Goal: Information Seeking & Learning: Learn about a topic

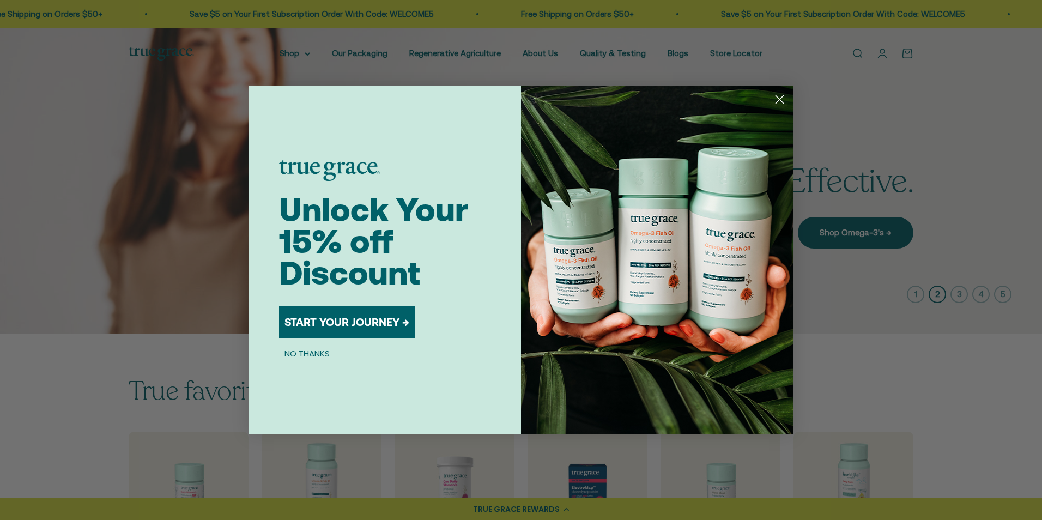
click at [776, 100] on circle "Close dialog" at bounding box center [780, 99] width 18 height 18
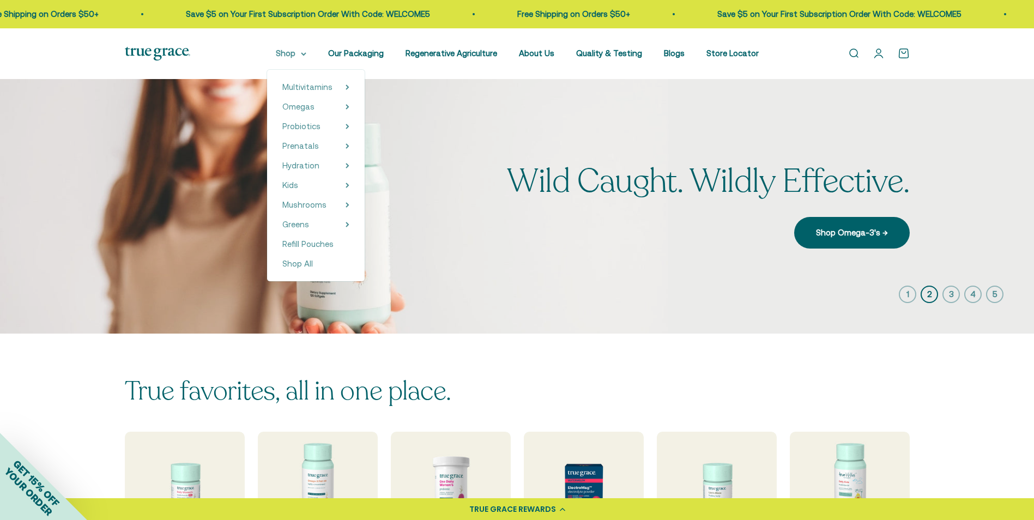
click at [297, 53] on summary "Shop" at bounding box center [291, 53] width 31 height 13
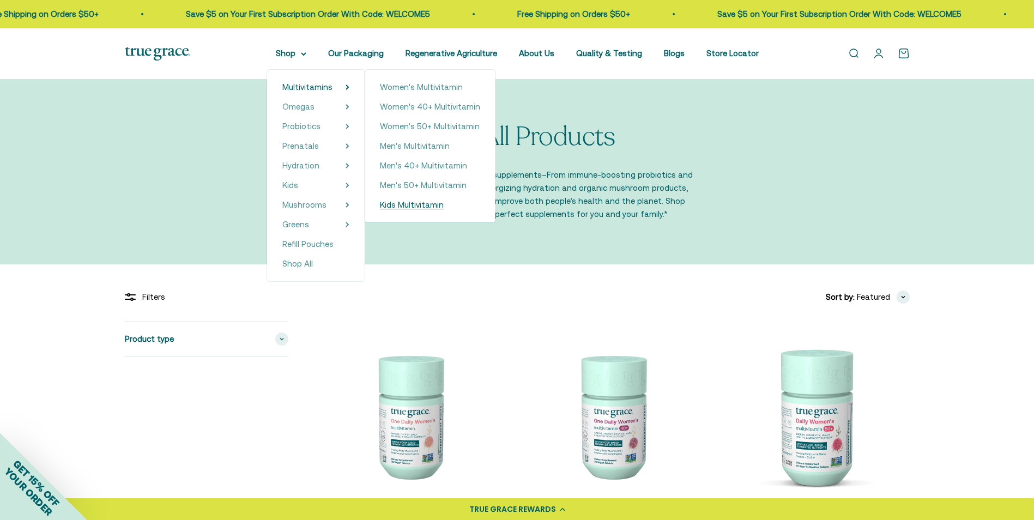
click at [429, 207] on span "Kids Multivitamin" at bounding box center [412, 204] width 64 height 9
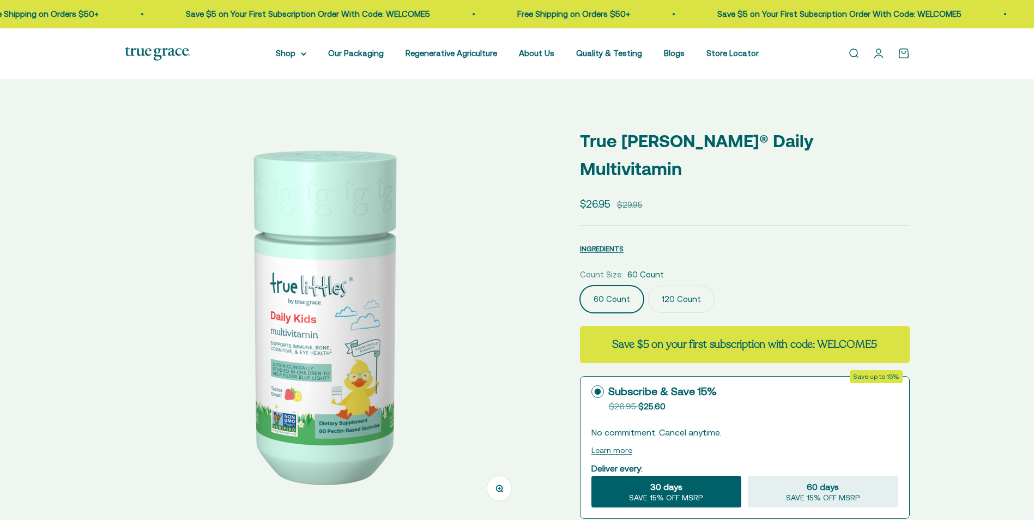
select select "3"
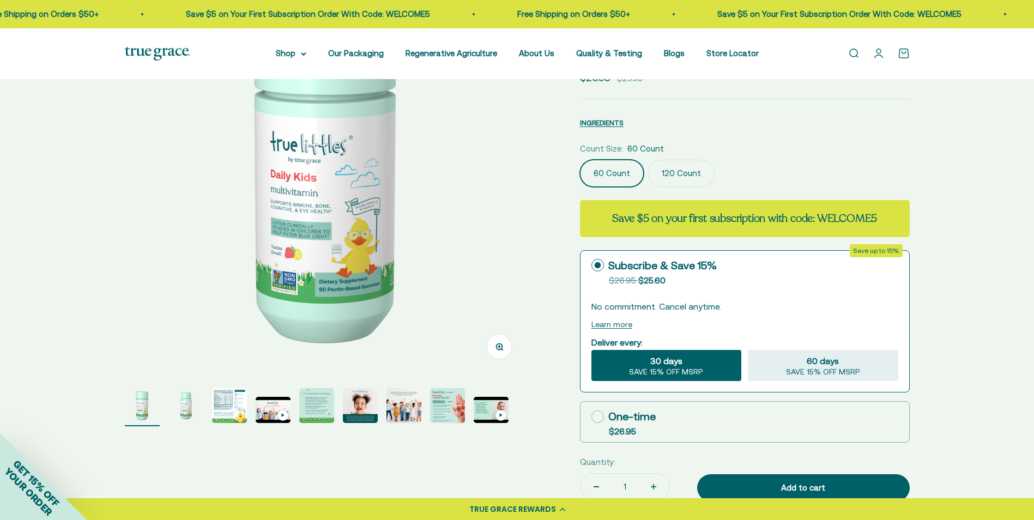
scroll to position [164, 0]
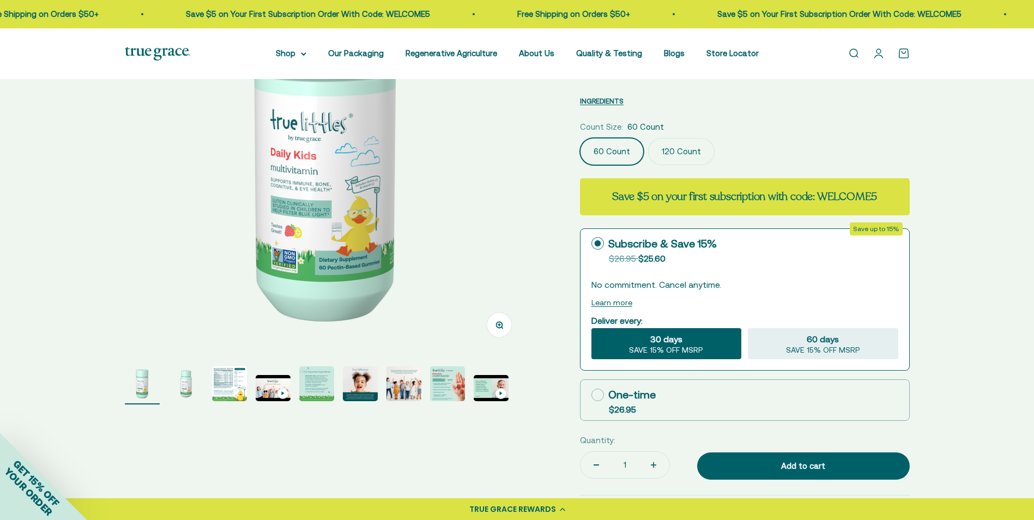
click at [198, 386] on img "Go to item 2" at bounding box center [185, 383] width 35 height 35
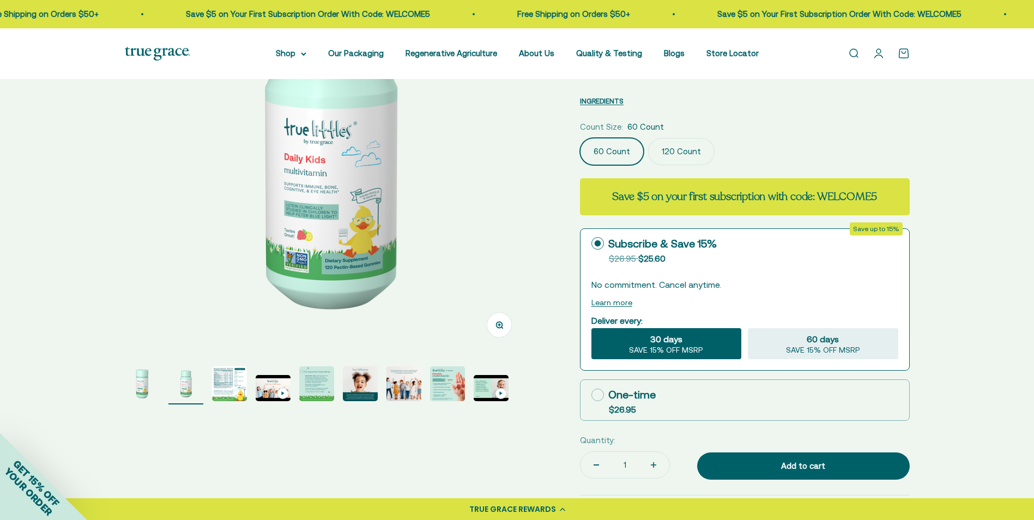
click at [223, 384] on img "Go to item 3" at bounding box center [229, 383] width 35 height 35
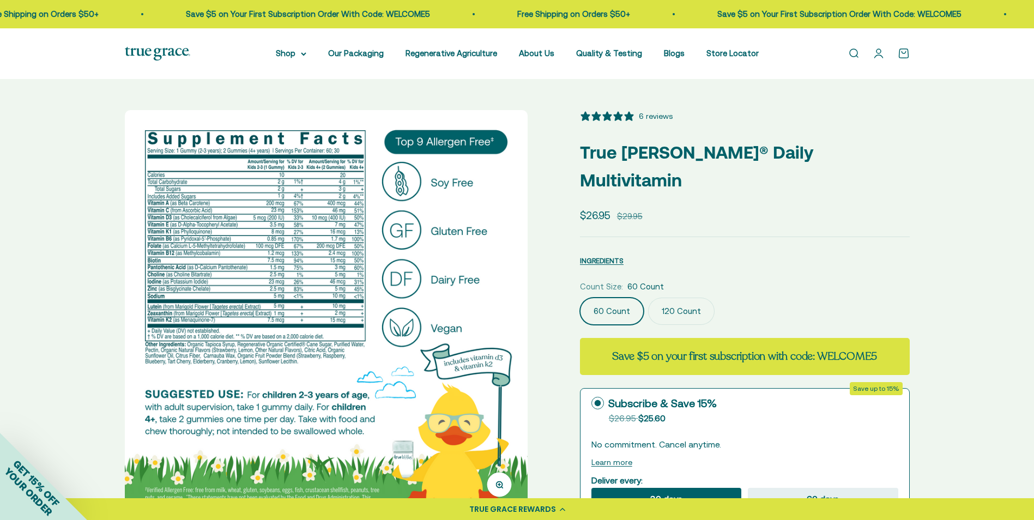
scroll to position [0, 0]
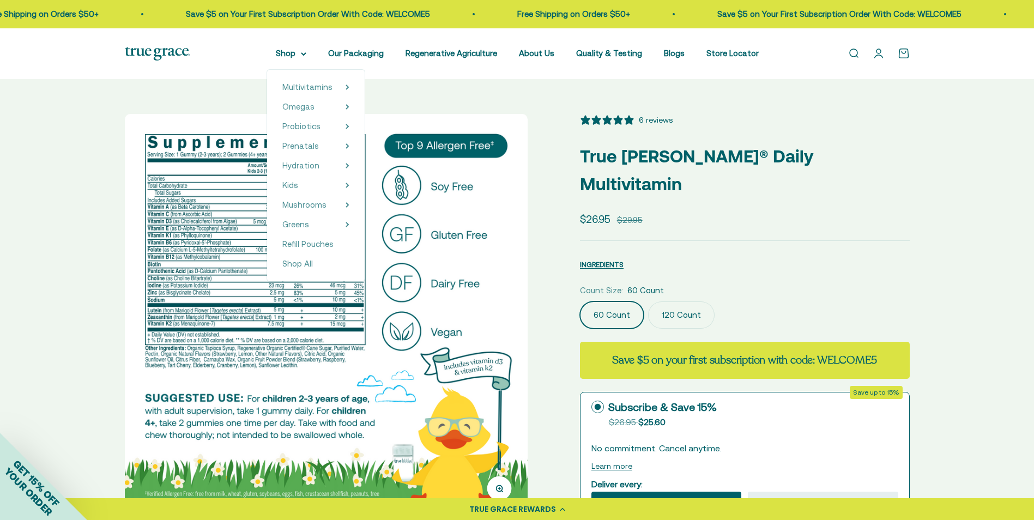
click at [858, 52] on link "Open search" at bounding box center [853, 53] width 12 height 12
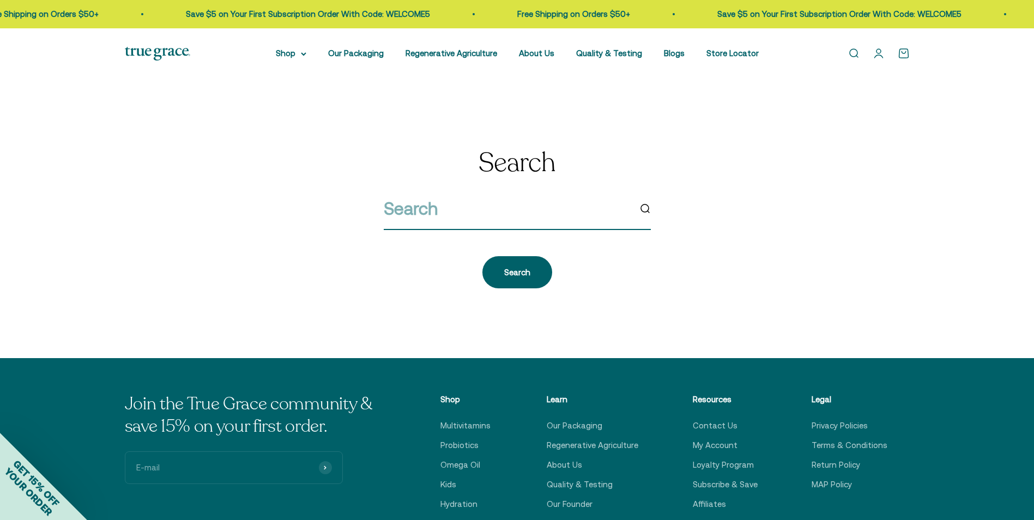
click at [440, 207] on input "search" at bounding box center [507, 209] width 246 height 28
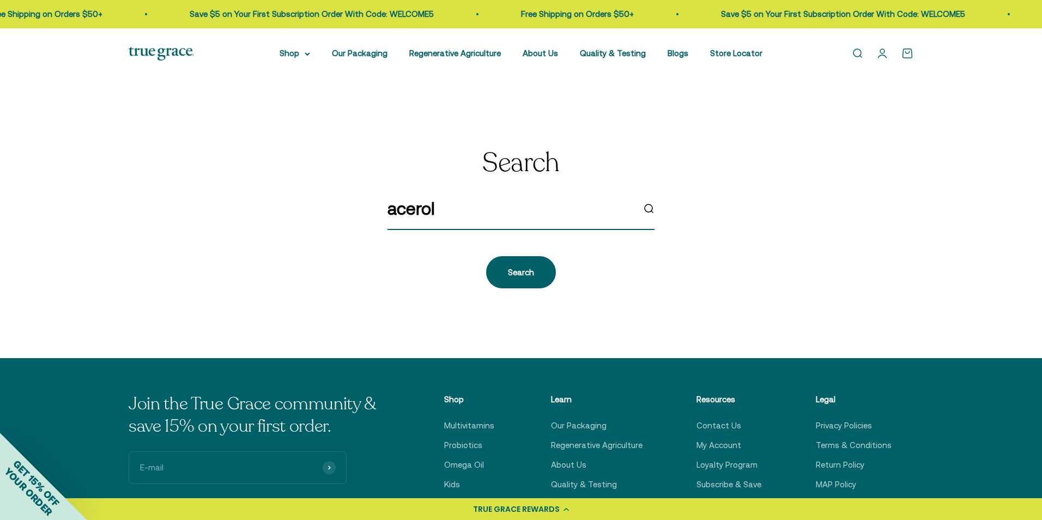
type input "acerola"
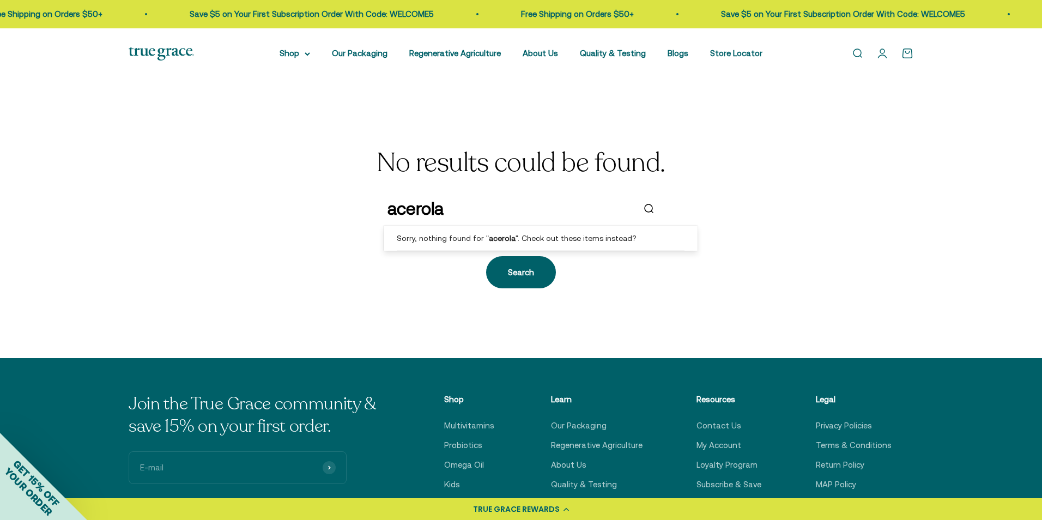
drag, startPoint x: 460, startPoint y: 210, endPoint x: 383, endPoint y: 206, distance: 76.9
click at [384, 207] on div "No results could be found. acerola Search" at bounding box center [521, 219] width 785 height 140
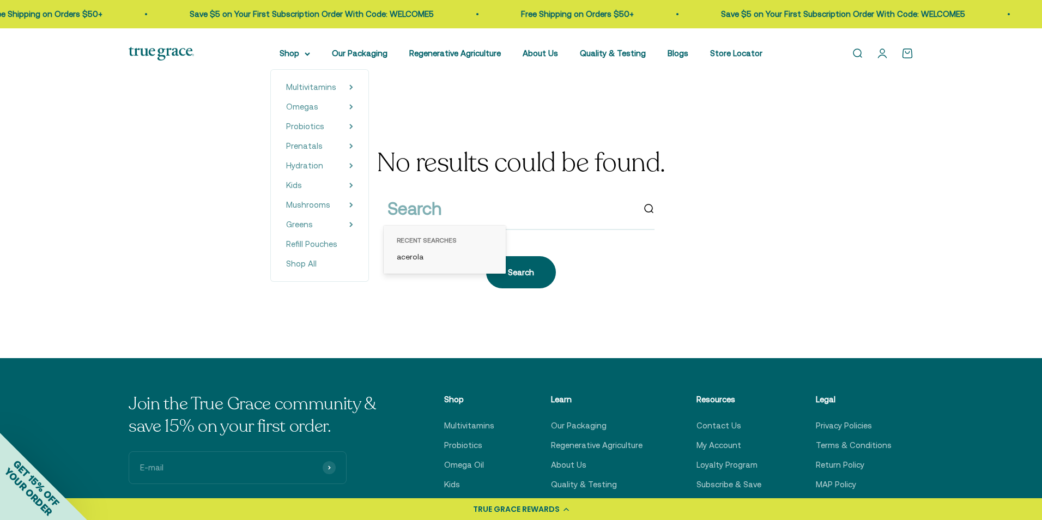
click at [298, 70] on div "Multivitamins Women's Multivitamin Women's 40+ Multivitamin Women's 50+ Multivi…" at bounding box center [320, 175] width 98 height 211
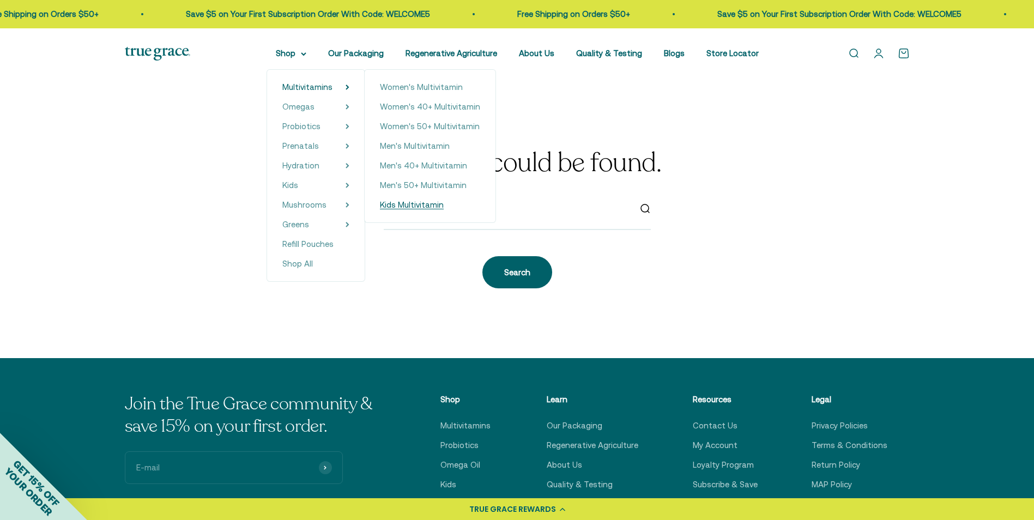
click at [428, 203] on span "Kids Multivitamin" at bounding box center [412, 204] width 64 height 9
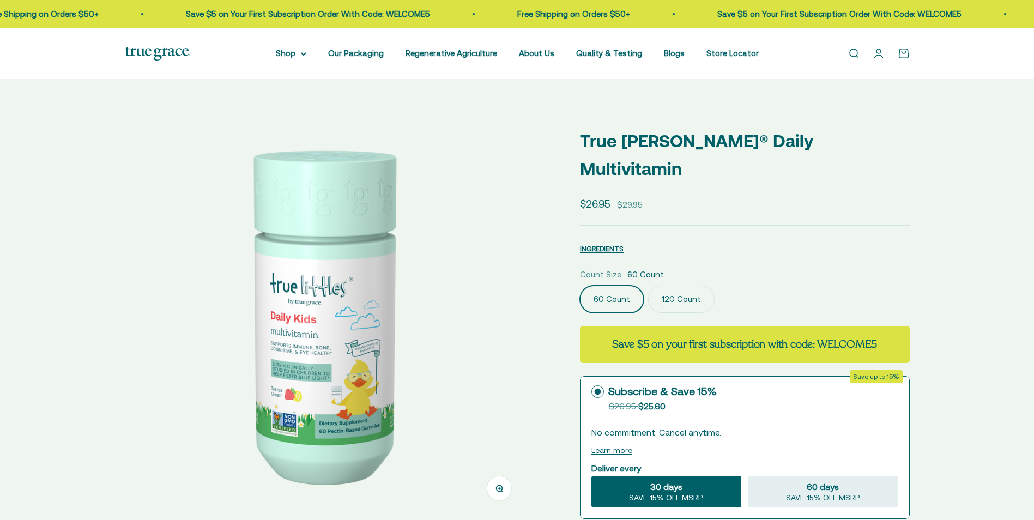
select select "3"
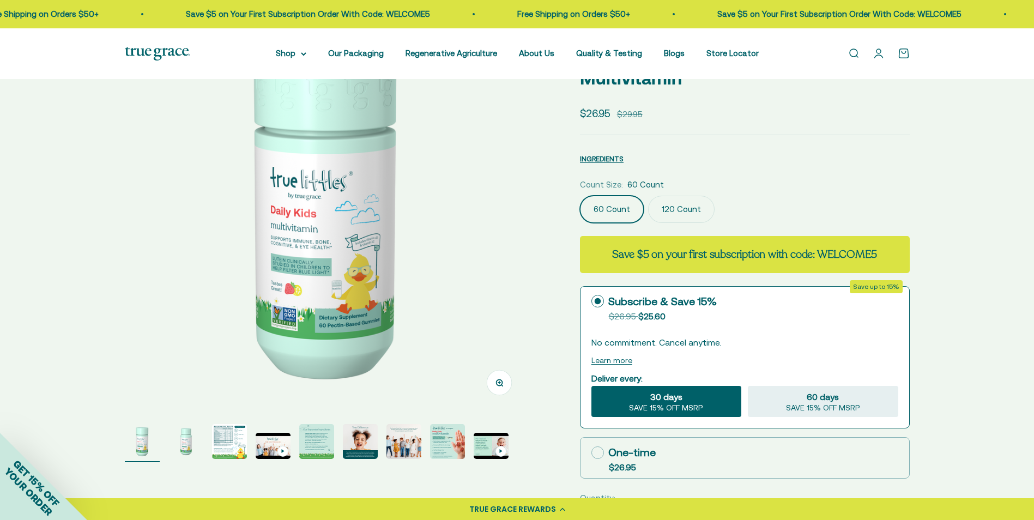
scroll to position [109, 0]
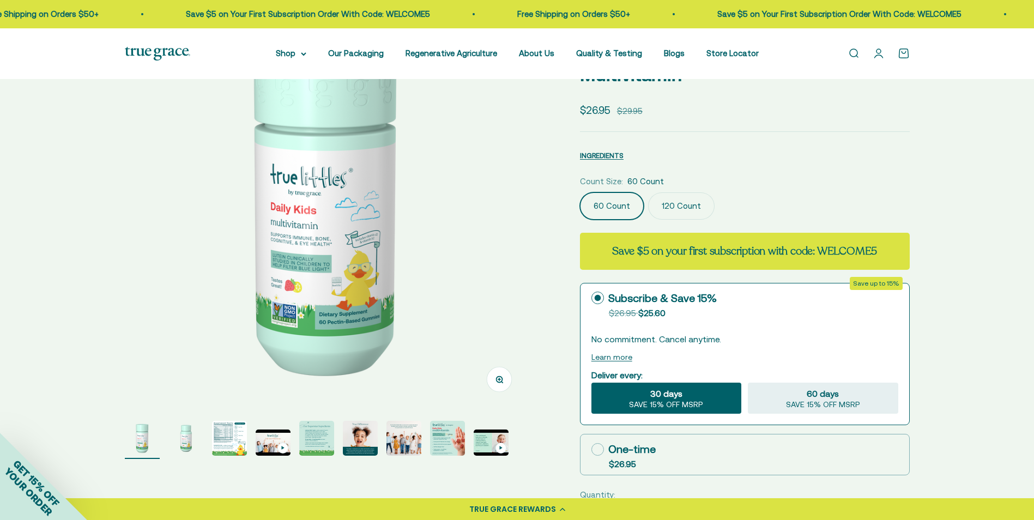
click at [328, 260] on img at bounding box center [326, 206] width 403 height 403
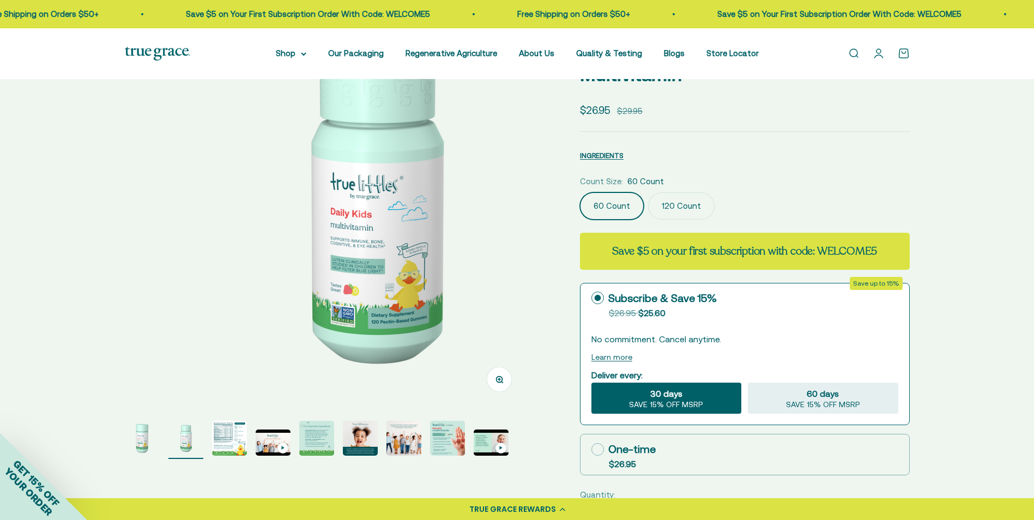
scroll to position [0, 416]
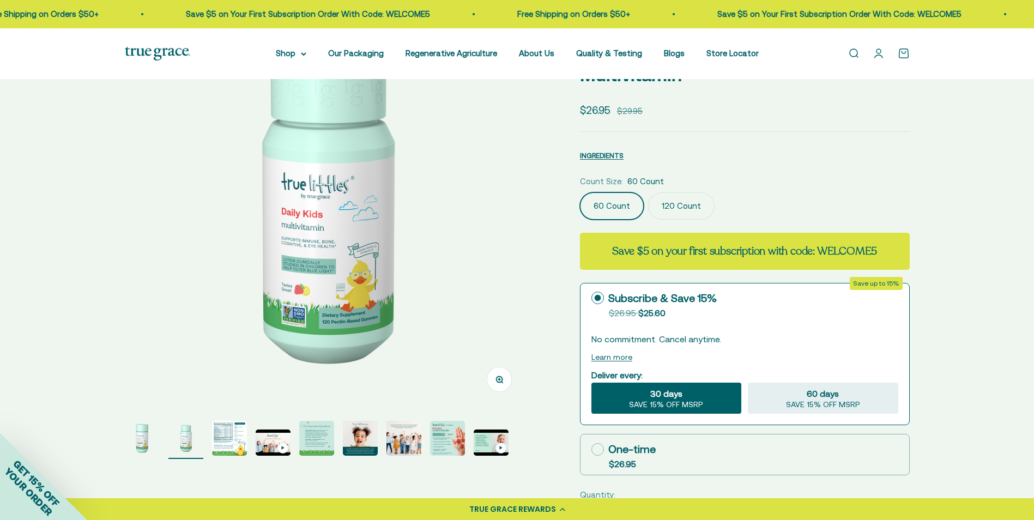
click at [225, 439] on img "Go to item 3" at bounding box center [229, 438] width 35 height 35
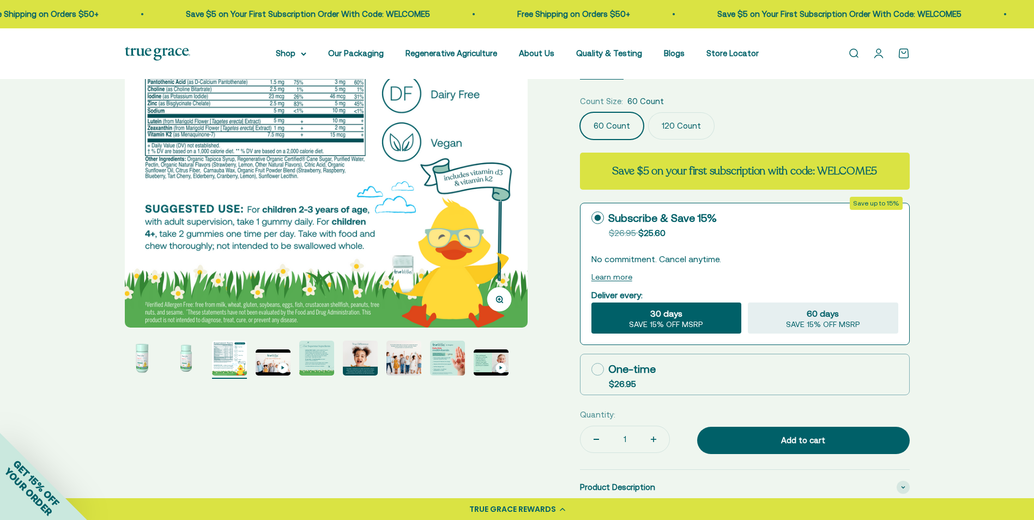
scroll to position [218, 0]
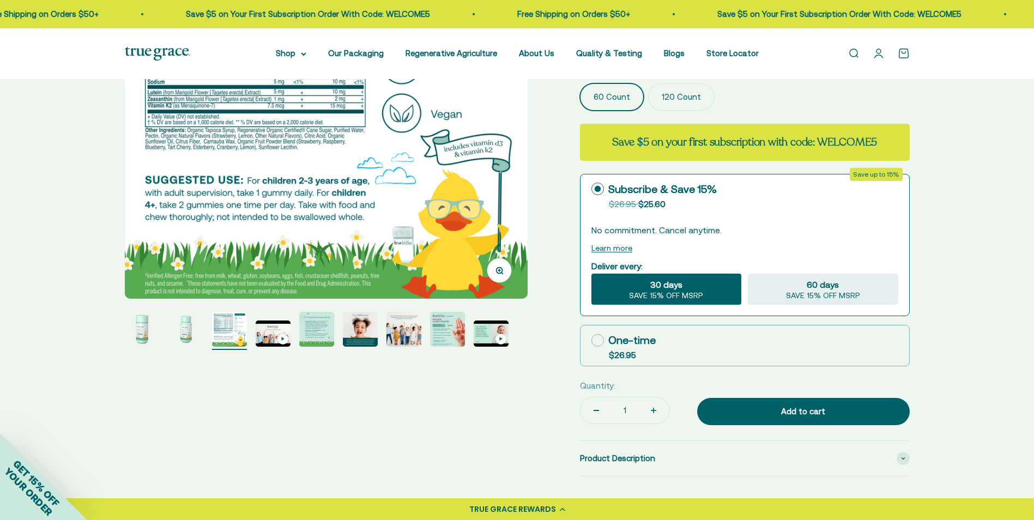
click at [350, 332] on img "Go to item 6" at bounding box center [360, 329] width 35 height 35
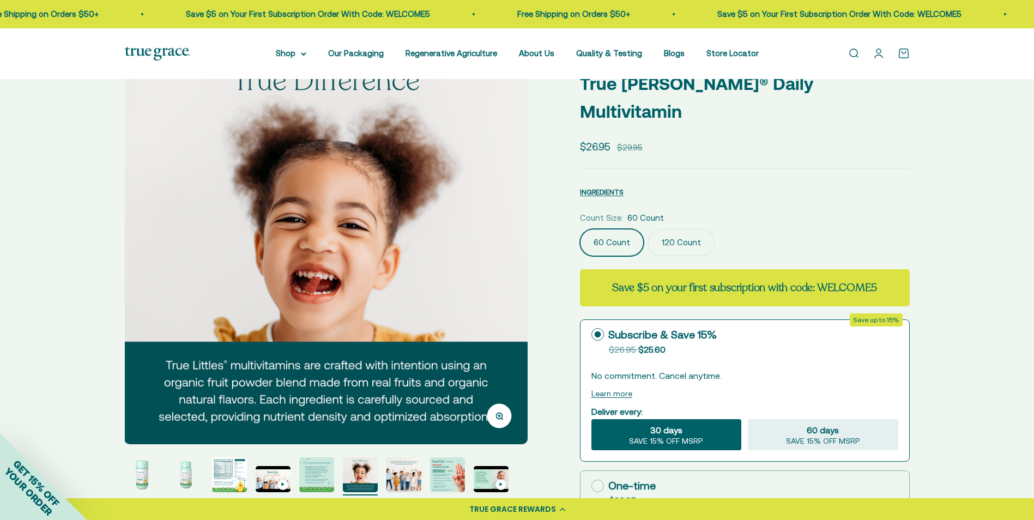
scroll to position [55, 0]
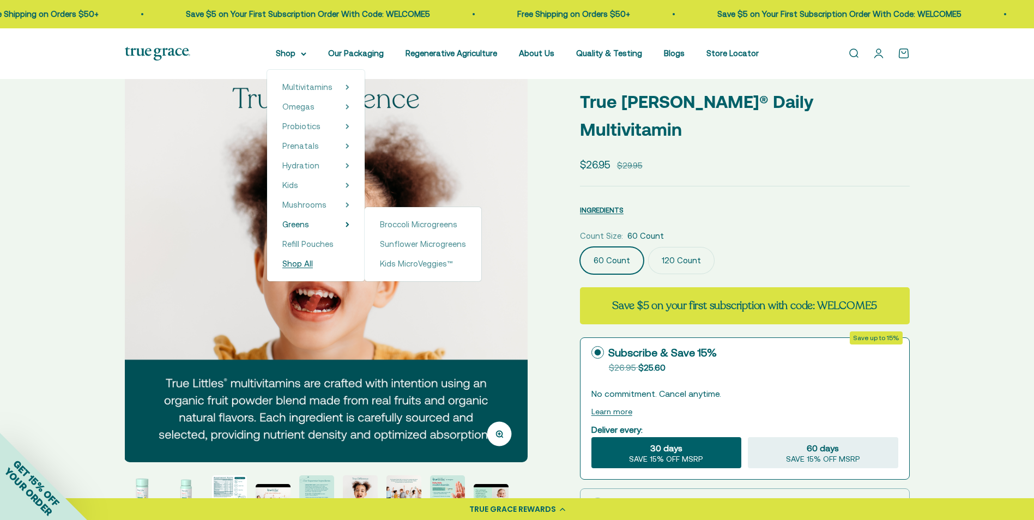
click at [307, 262] on span "Shop All" at bounding box center [297, 263] width 31 height 9
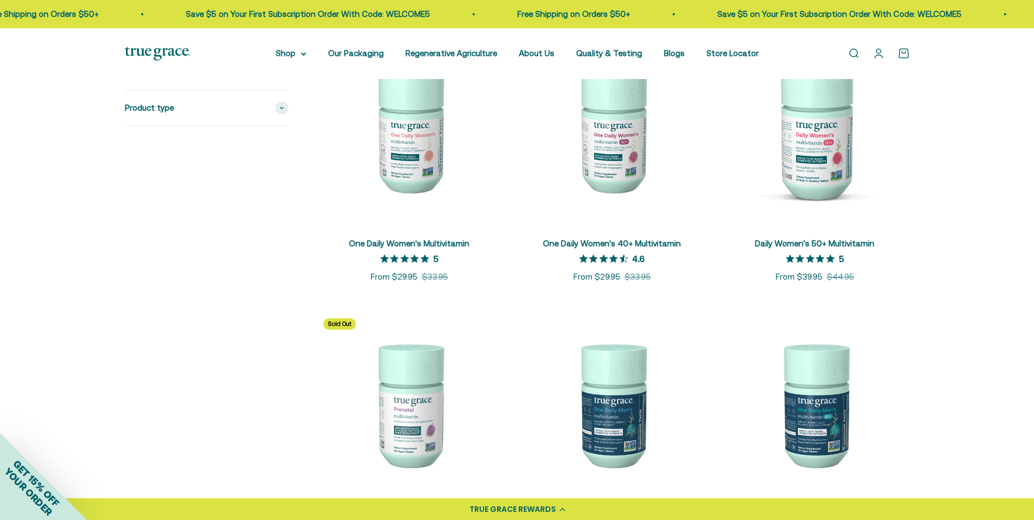
scroll to position [109, 0]
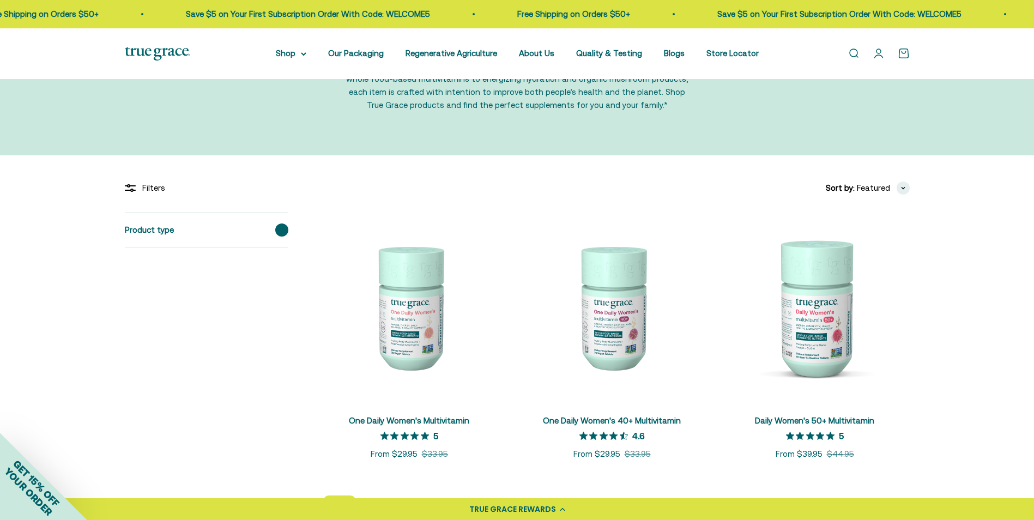
click at [269, 237] on div "Product type" at bounding box center [207, 230] width 164 height 35
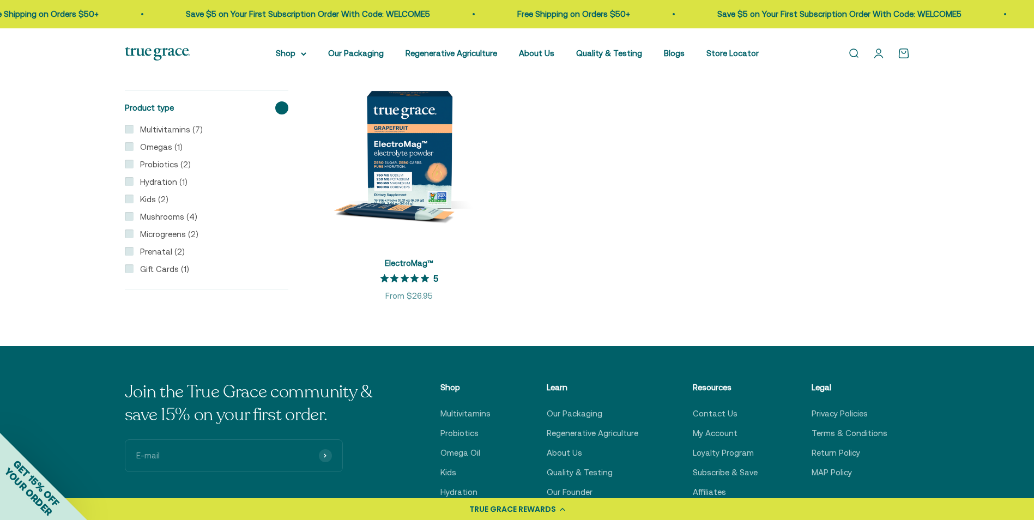
scroll to position [2211, 0]
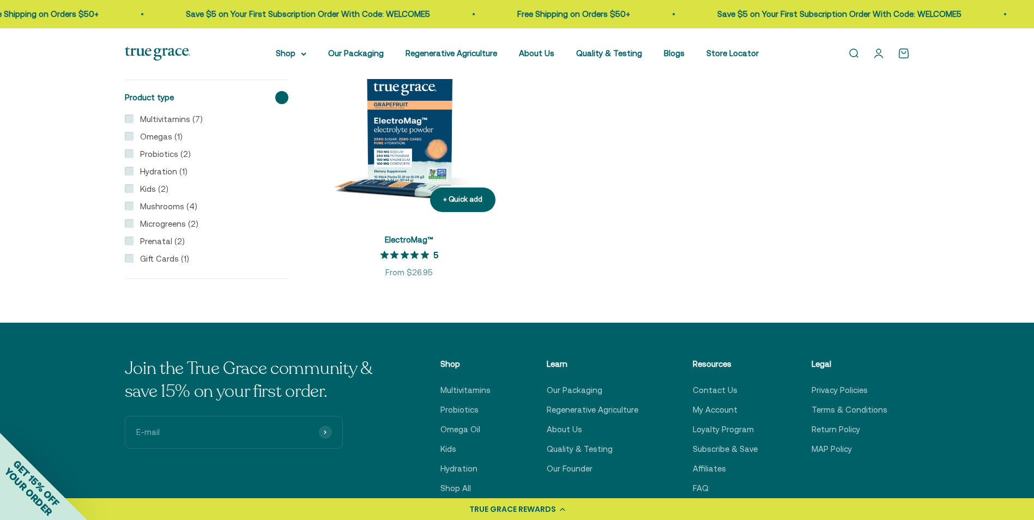
click at [406, 138] on img at bounding box center [409, 126] width 190 height 190
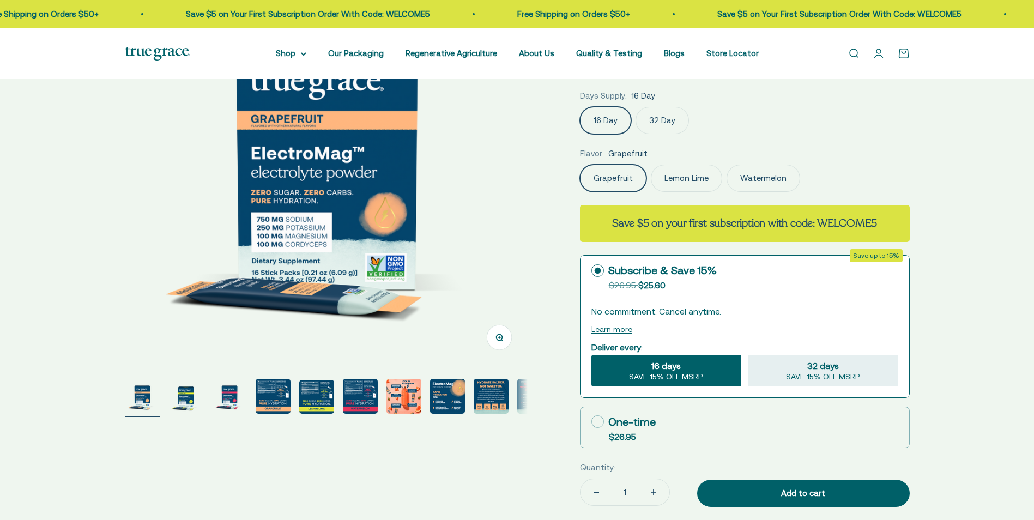
scroll to position [218, 0]
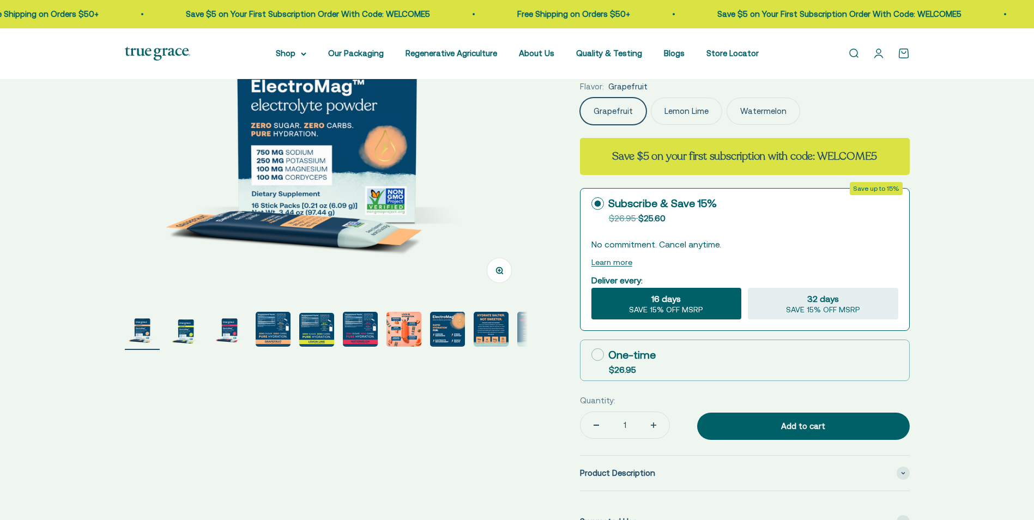
select select "3"
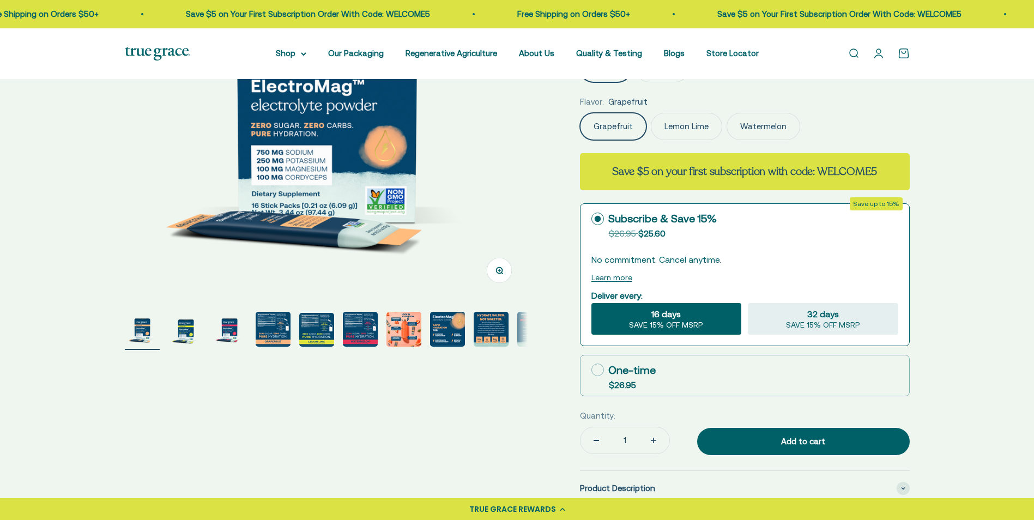
scroll to position [0, 0]
click at [315, 333] on img "Go to item 5" at bounding box center [316, 330] width 35 height 34
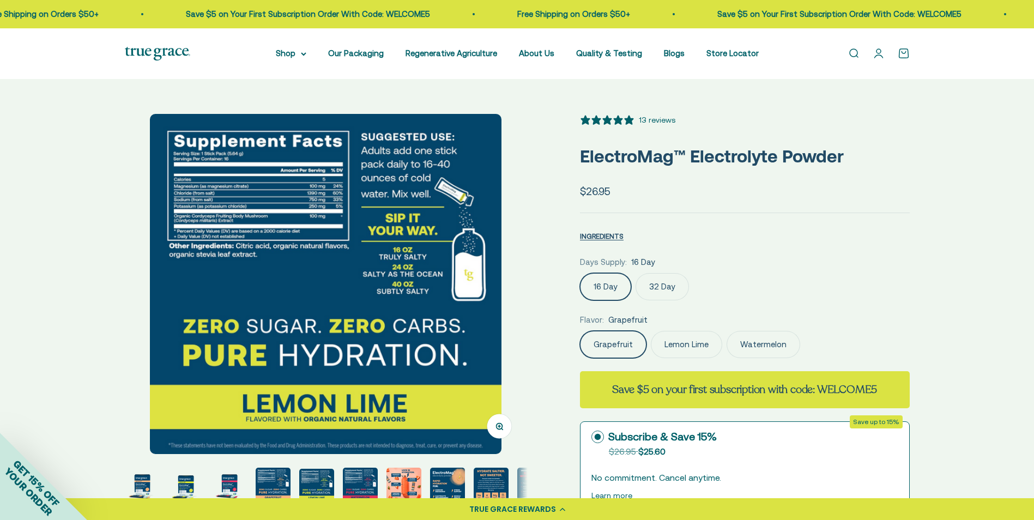
scroll to position [55, 0]
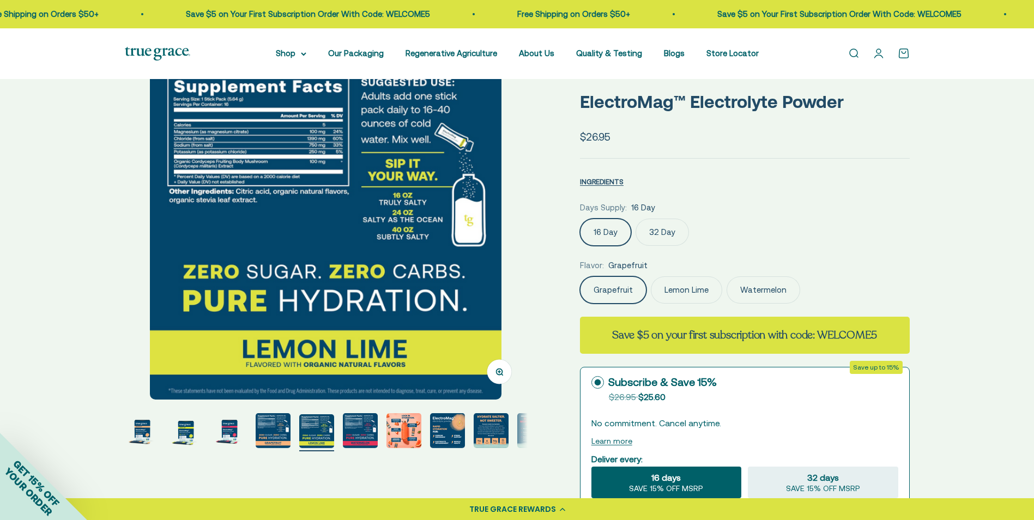
click at [277, 434] on img "Go to item 4" at bounding box center [273, 430] width 35 height 35
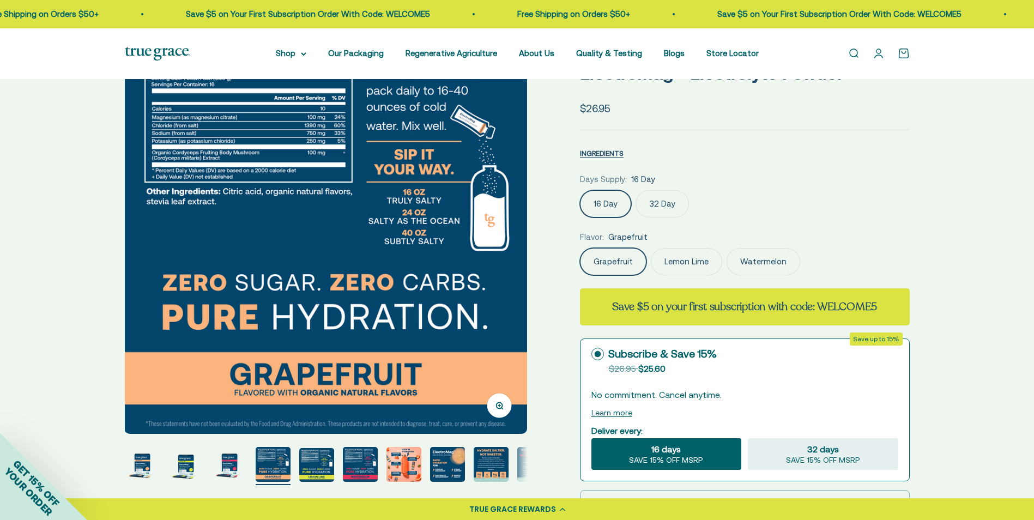
scroll to position [218, 0]
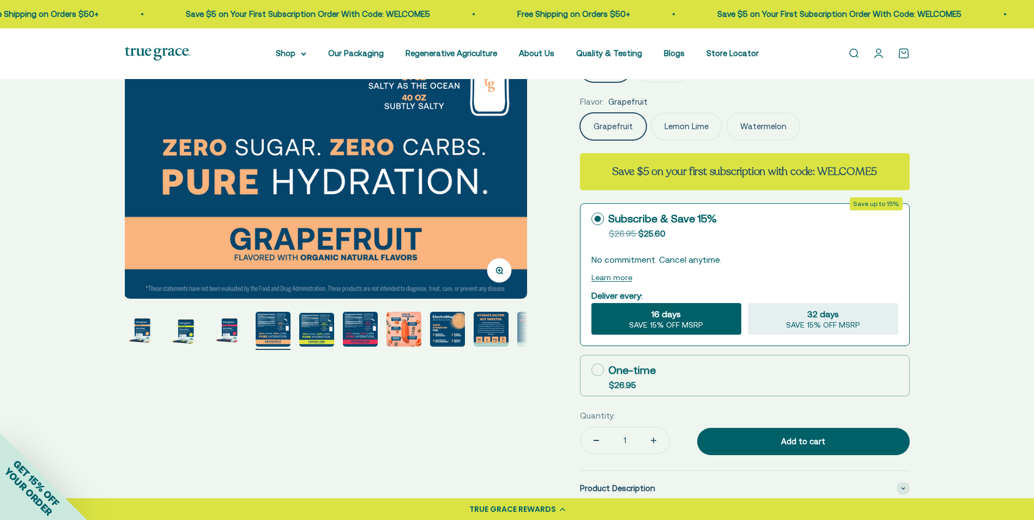
click at [368, 339] on img "Go to item 6" at bounding box center [360, 329] width 35 height 35
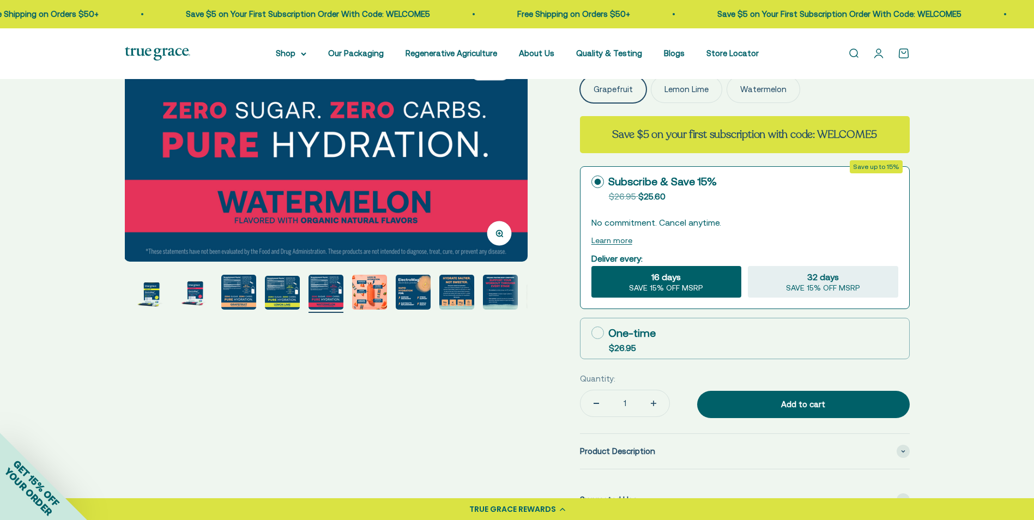
scroll to position [273, 0]
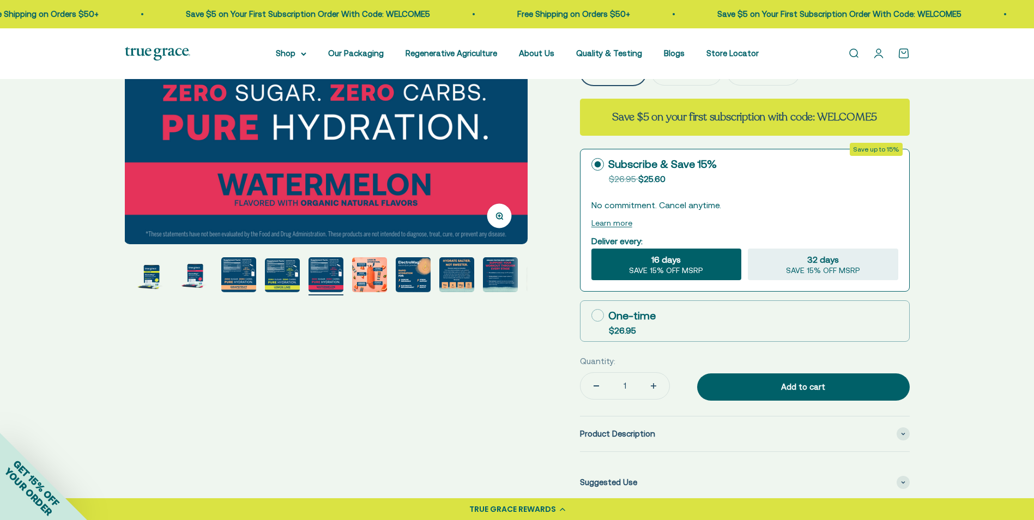
click at [382, 275] on img "Go to item 7" at bounding box center [369, 274] width 35 height 35
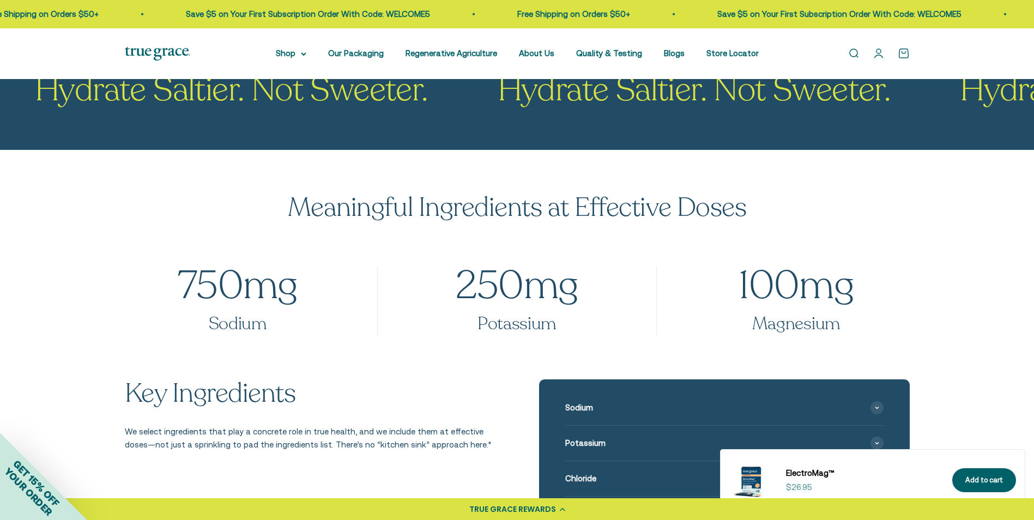
scroll to position [1116, 0]
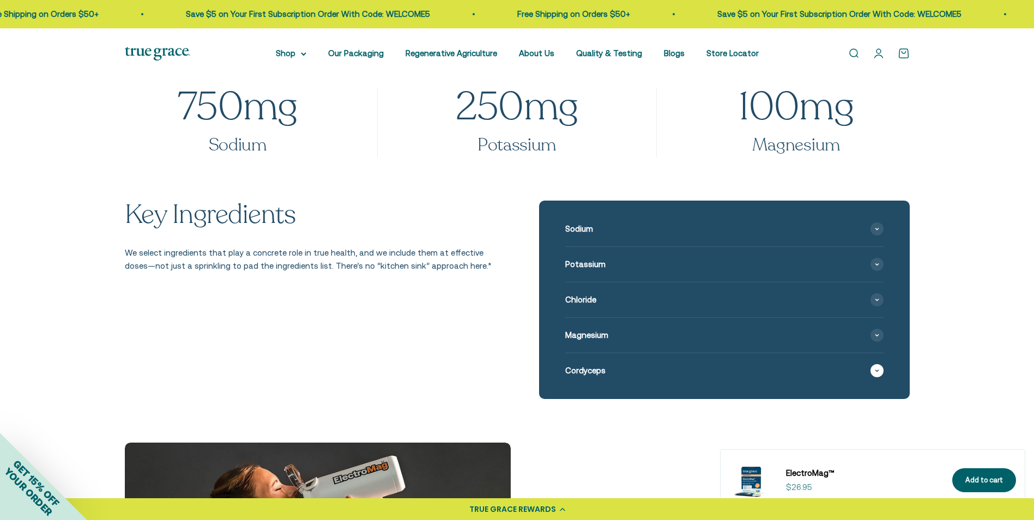
click at [874, 367] on span at bounding box center [876, 370] width 13 height 13
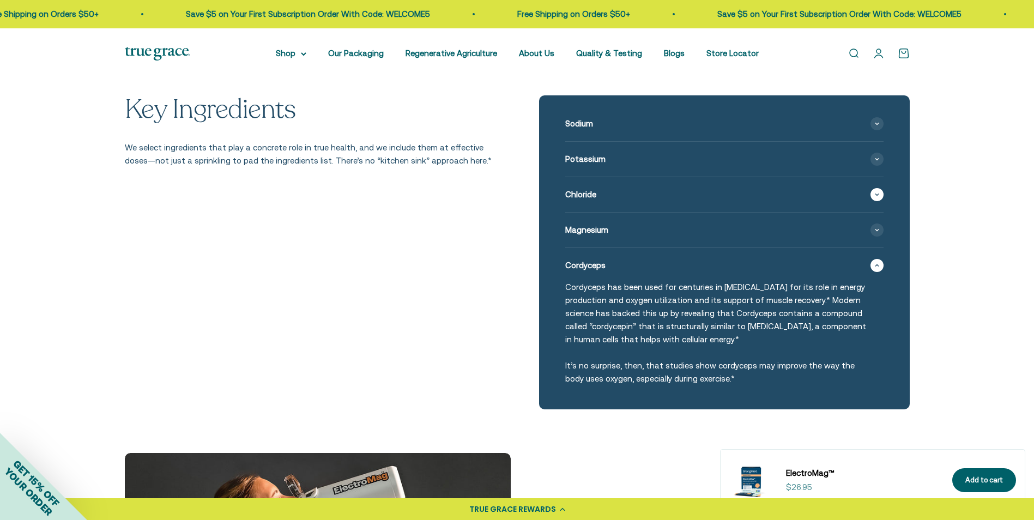
scroll to position [1225, 0]
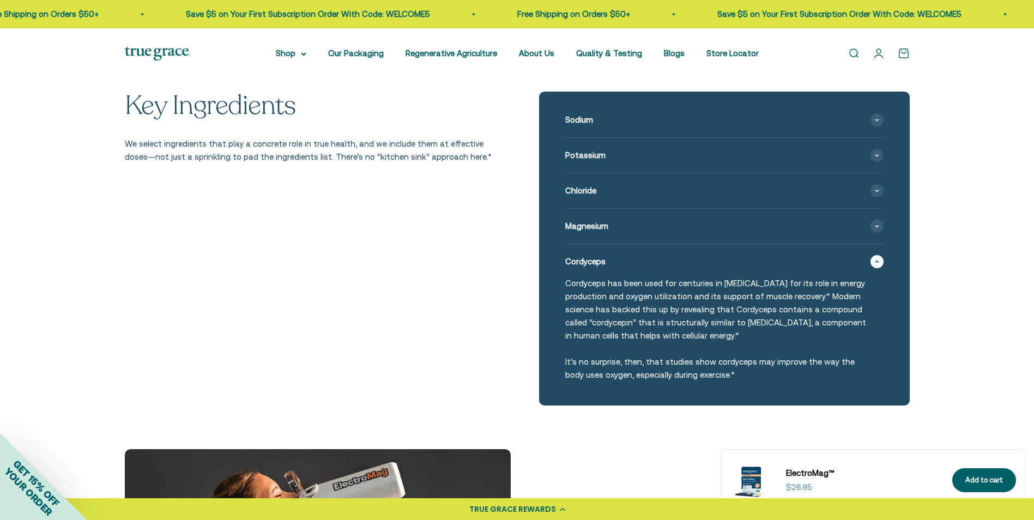
click at [138, 47] on img at bounding box center [157, 54] width 65 height 14
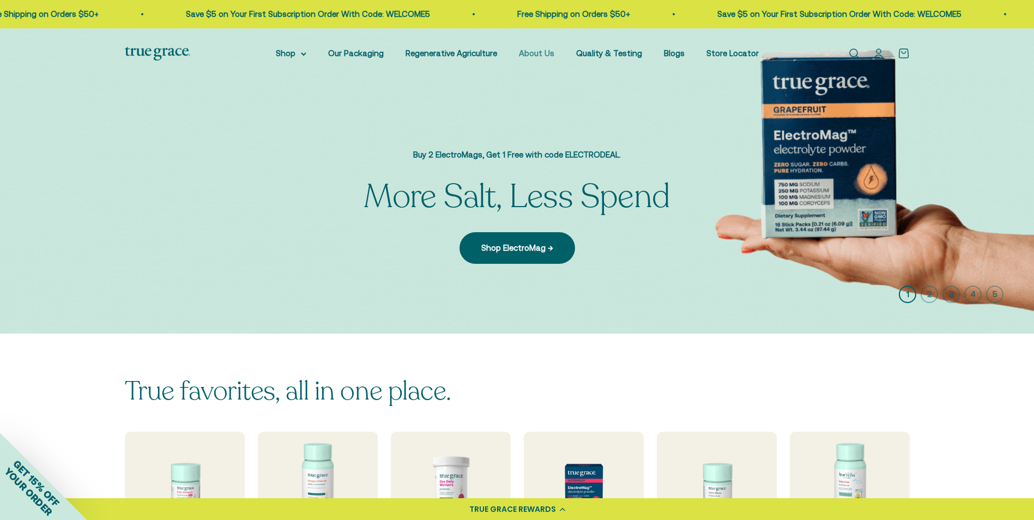
click at [546, 56] on link "About Us" at bounding box center [536, 53] width 35 height 9
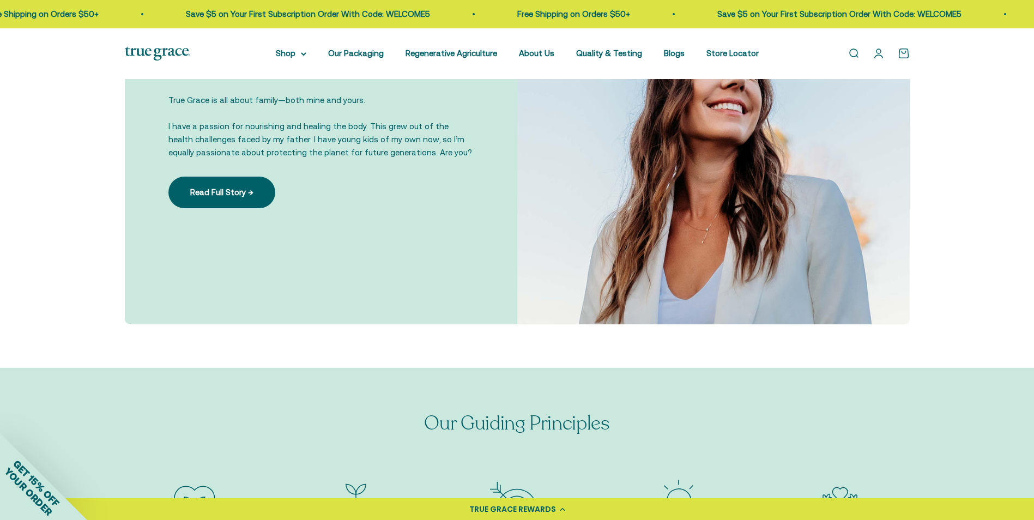
scroll to position [872, 0]
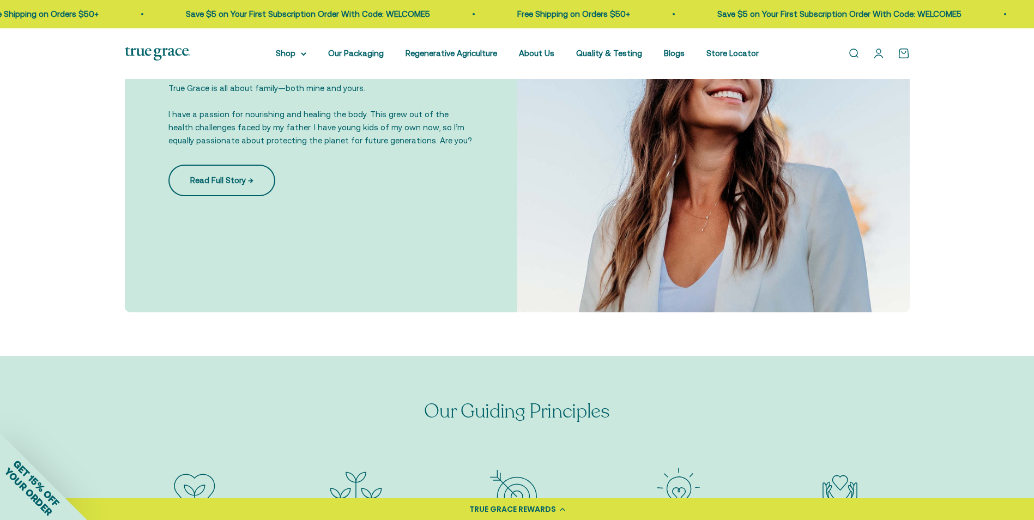
click at [213, 177] on link "Read Full Story →" at bounding box center [221, 181] width 107 height 32
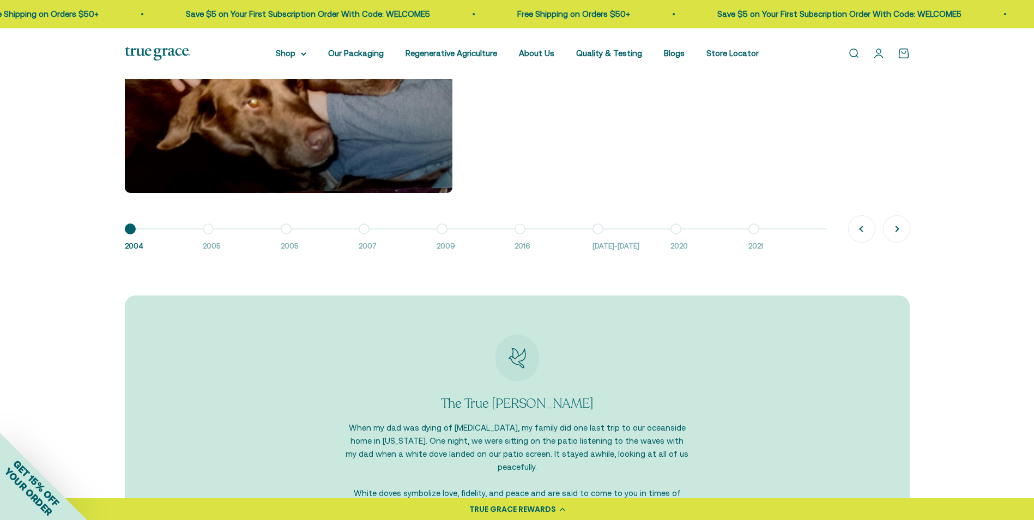
scroll to position [882, 0]
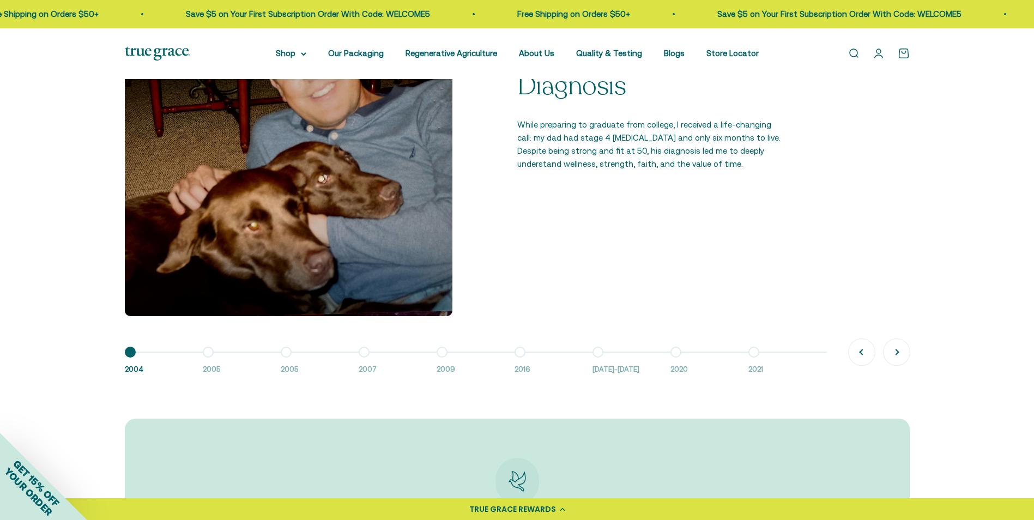
click at [210, 353] on button "Go to item 2 2005" at bounding box center [242, 363] width 78 height 23
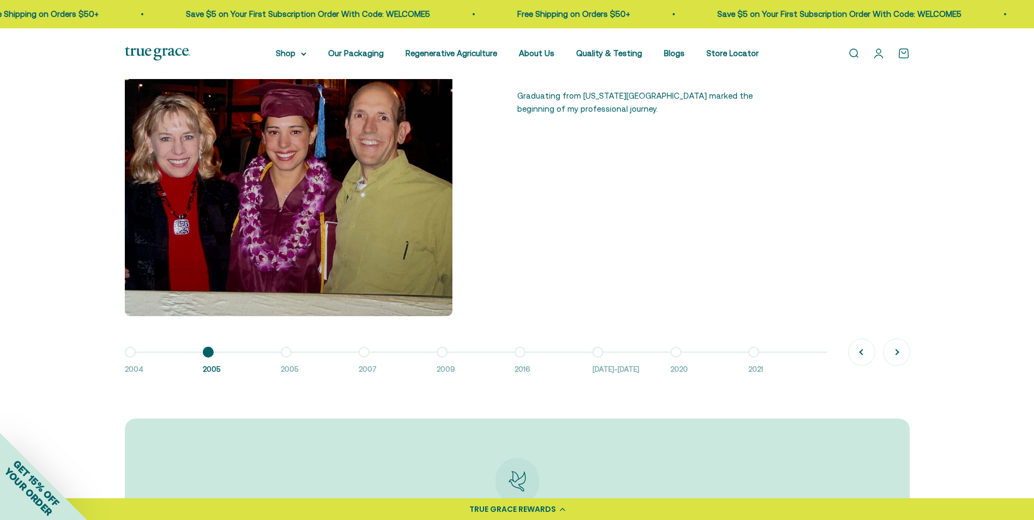
click at [284, 352] on button "Go to item 3 2005" at bounding box center [320, 363] width 78 height 23
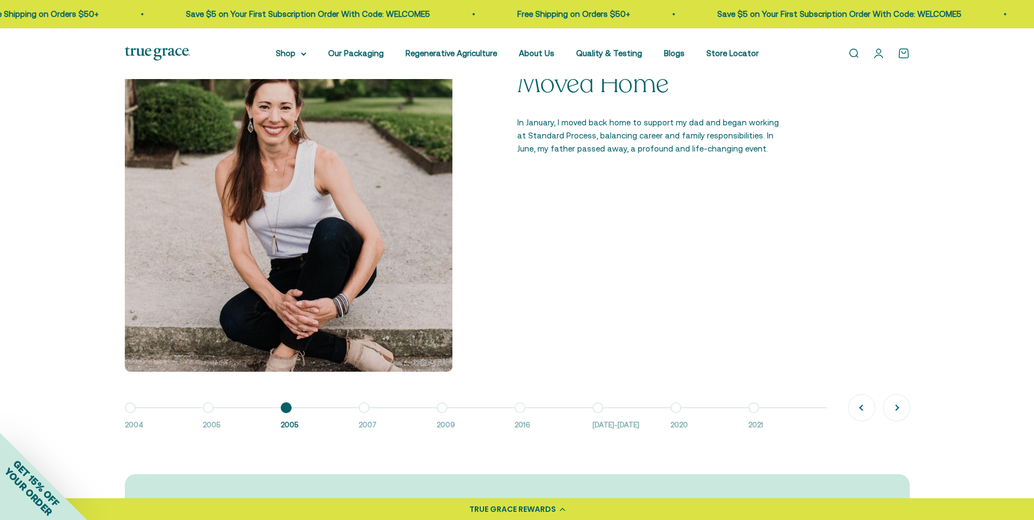
scroll to position [828, 0]
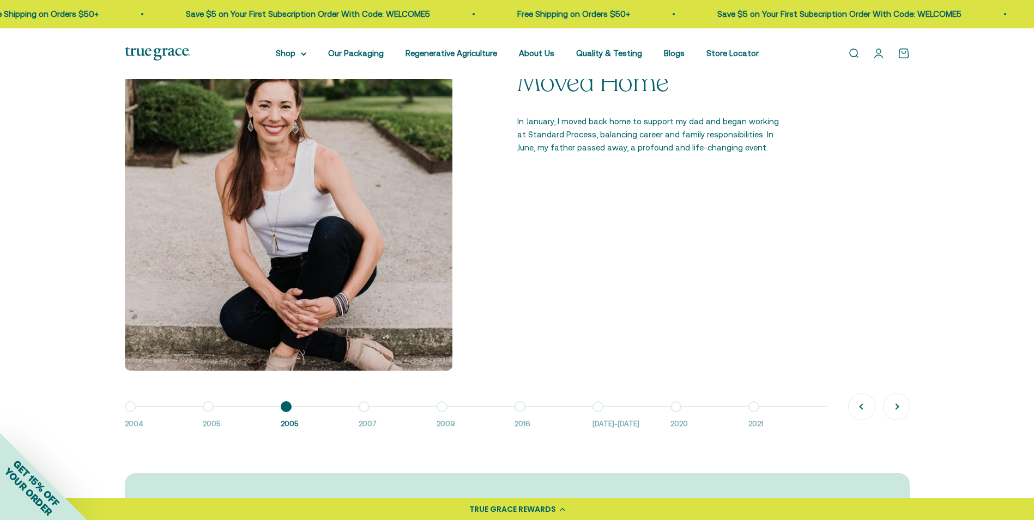
click at [207, 407] on button "Go to item 2 2005" at bounding box center [242, 418] width 78 height 23
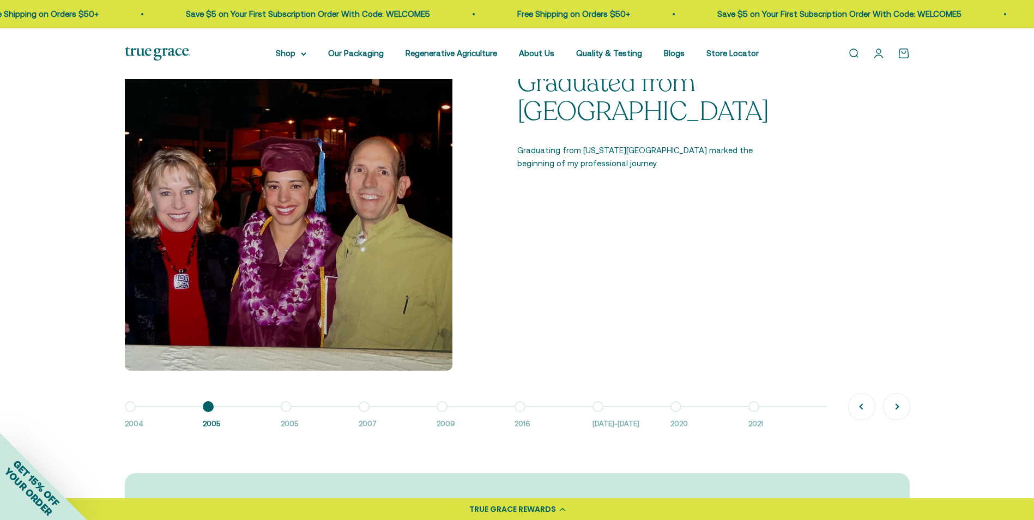
click at [366, 407] on button "Go to item 4 2007" at bounding box center [398, 418] width 78 height 23
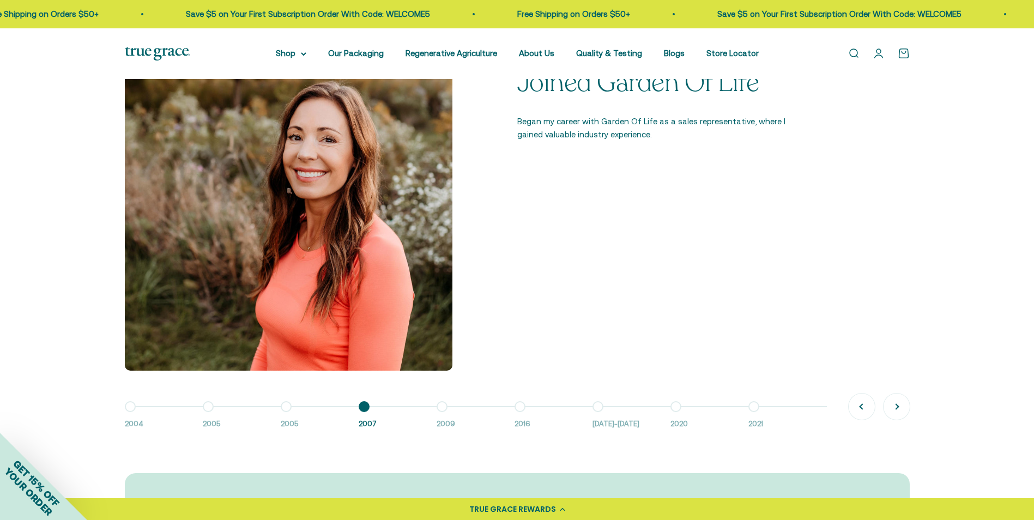
click at [442, 409] on button "Go to item 5 2009" at bounding box center [476, 418] width 78 height 23
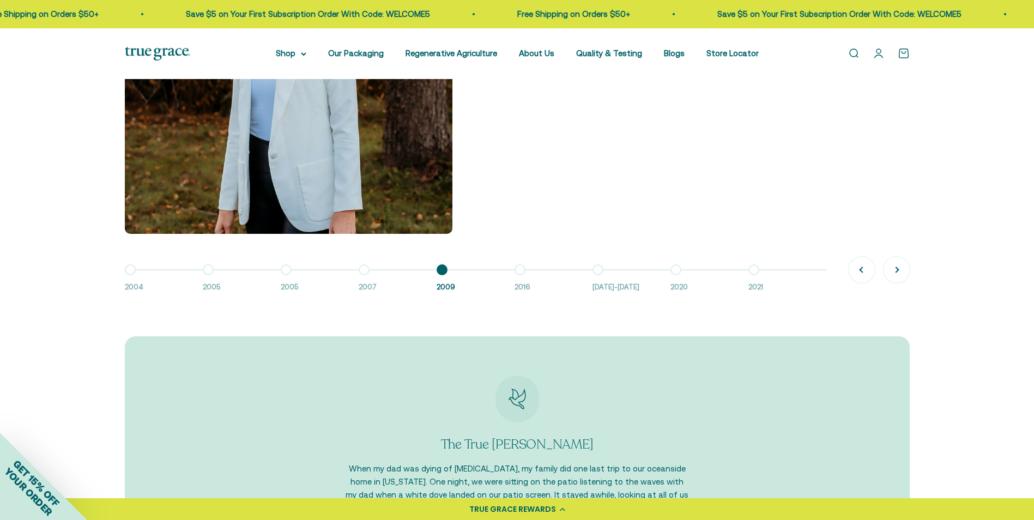
scroll to position [991, 0]
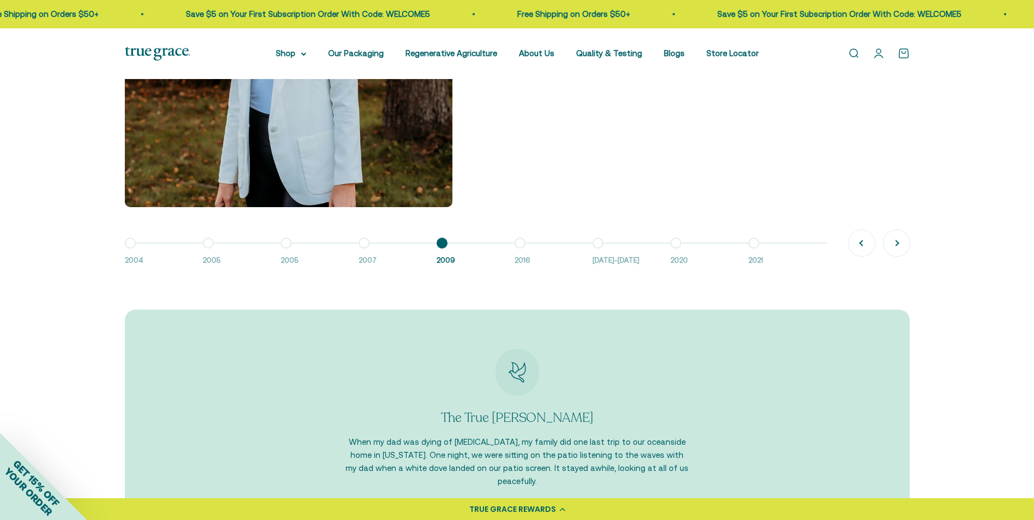
click at [515, 243] on button "Go to item 6 2016" at bounding box center [553, 254] width 78 height 23
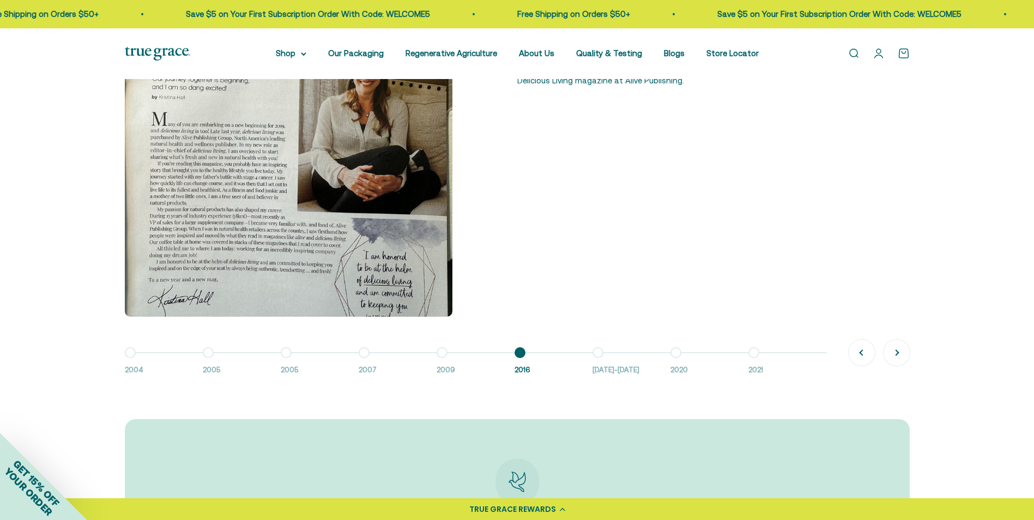
scroll to position [882, 0]
click at [592, 352] on button "Go to item 7 2016-2018" at bounding box center [631, 363] width 78 height 23
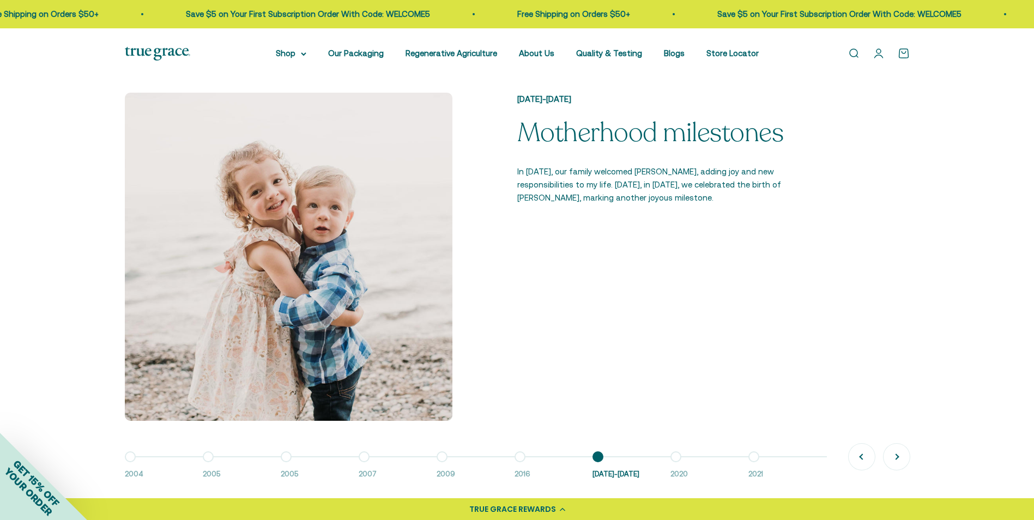
scroll to position [773, 0]
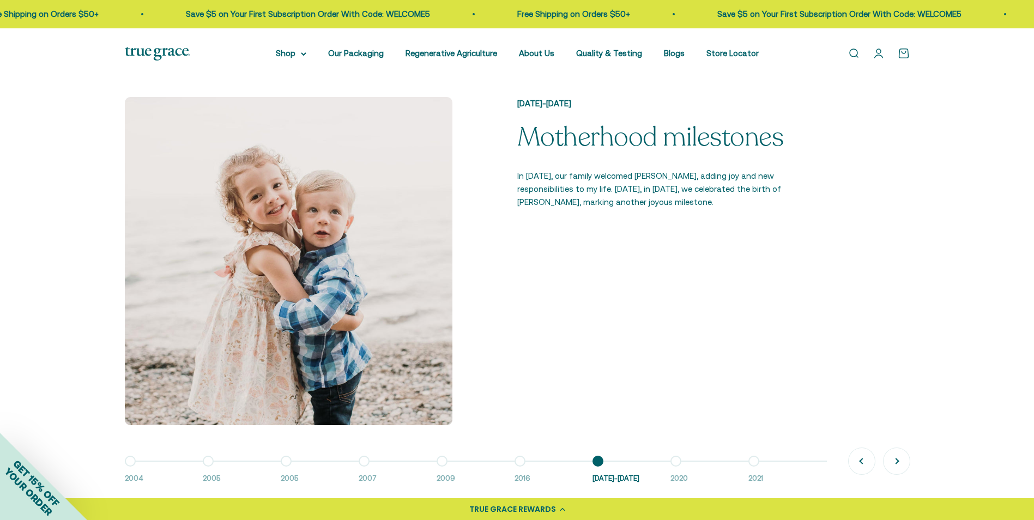
click at [677, 462] on button "Go to item 8 2020" at bounding box center [709, 472] width 78 height 23
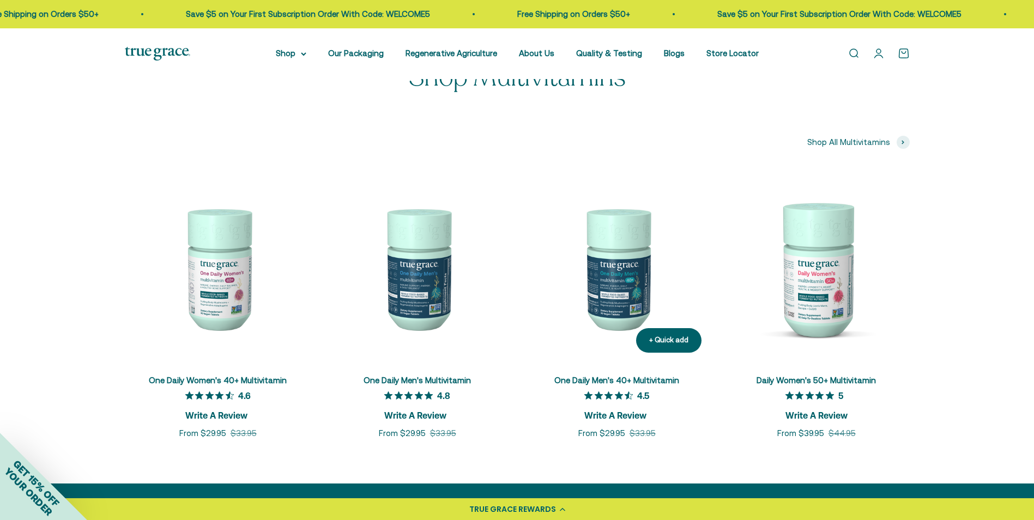
scroll to position [1591, 0]
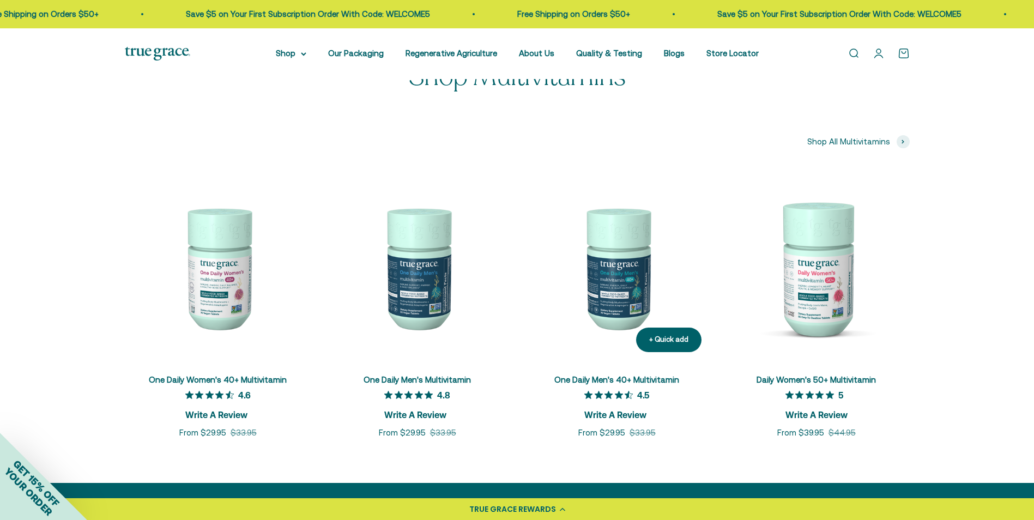
click at [609, 375] on link "One Daily Men's 40+ Multivitamin" at bounding box center [616, 379] width 125 height 9
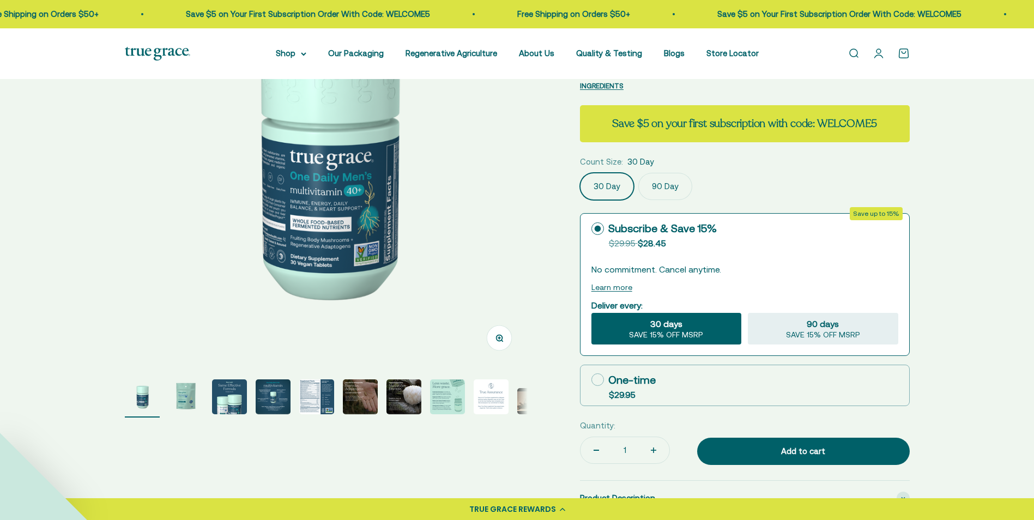
scroll to position [164, 0]
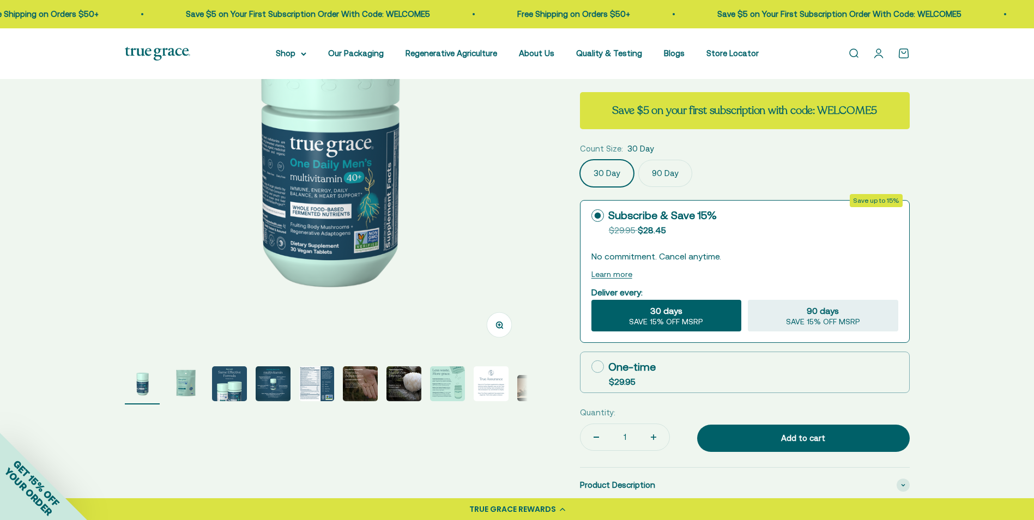
select select "3"
click at [181, 396] on img "Go to item 2" at bounding box center [185, 383] width 35 height 35
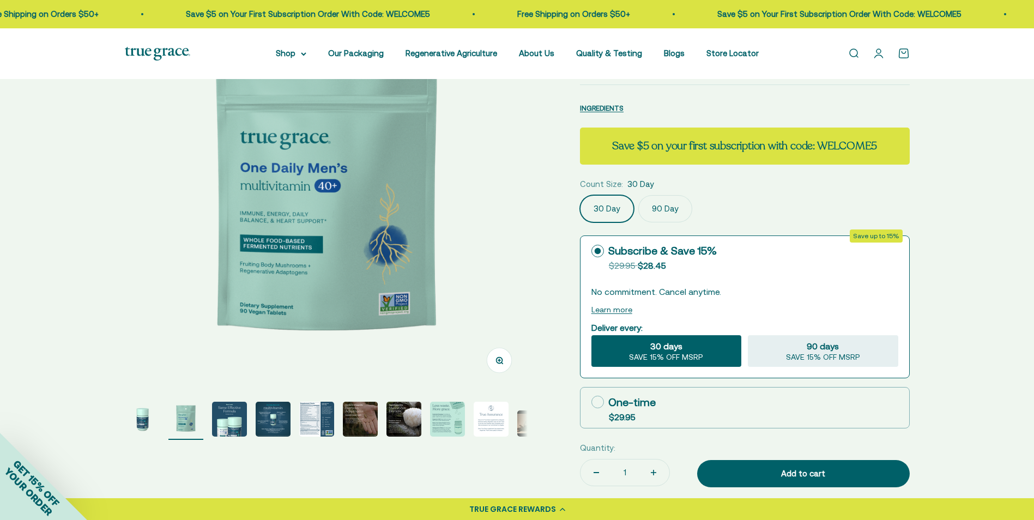
scroll to position [109, 0]
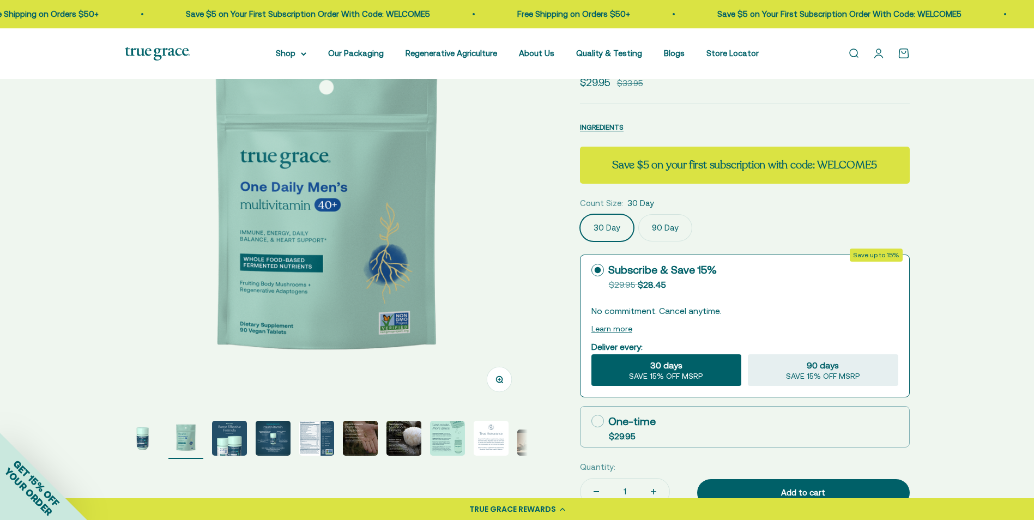
click at [305, 441] on img "Go to item 5" at bounding box center [316, 438] width 35 height 35
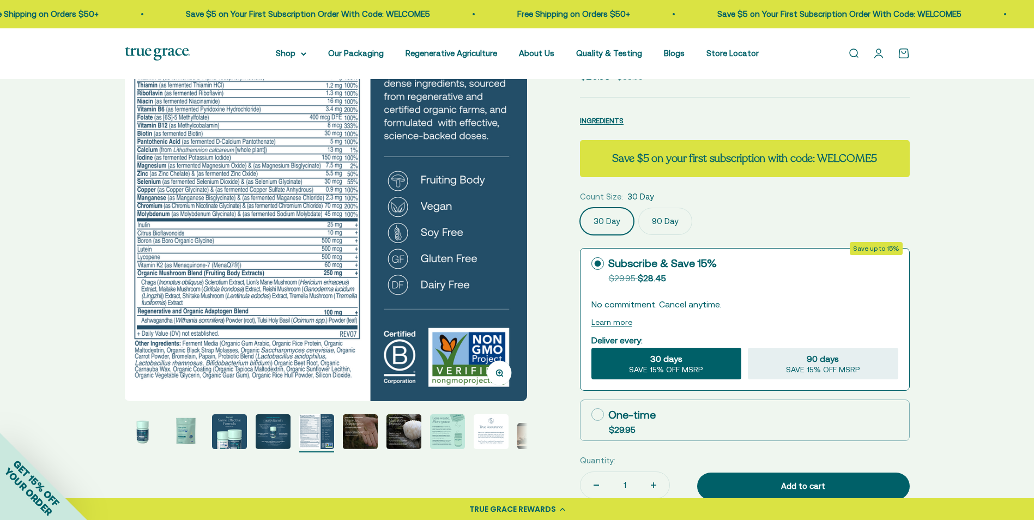
scroll to position [0, 0]
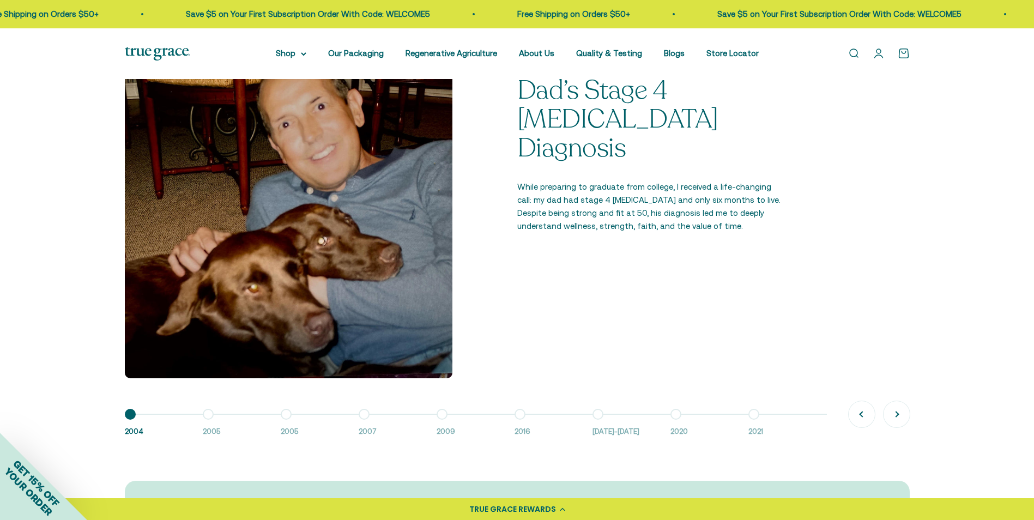
scroll to position [920, 0]
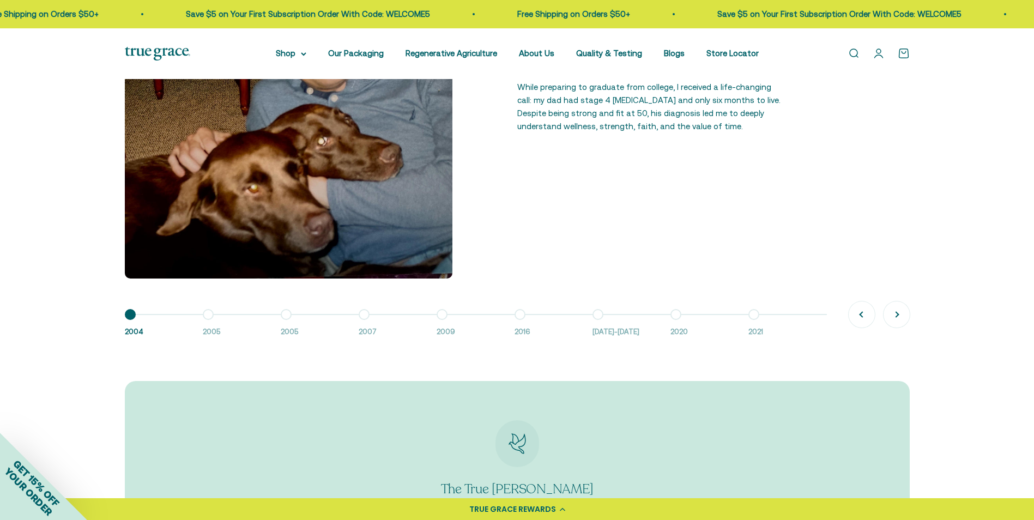
click at [676, 314] on button "Go to item 8 2020" at bounding box center [709, 325] width 78 height 23
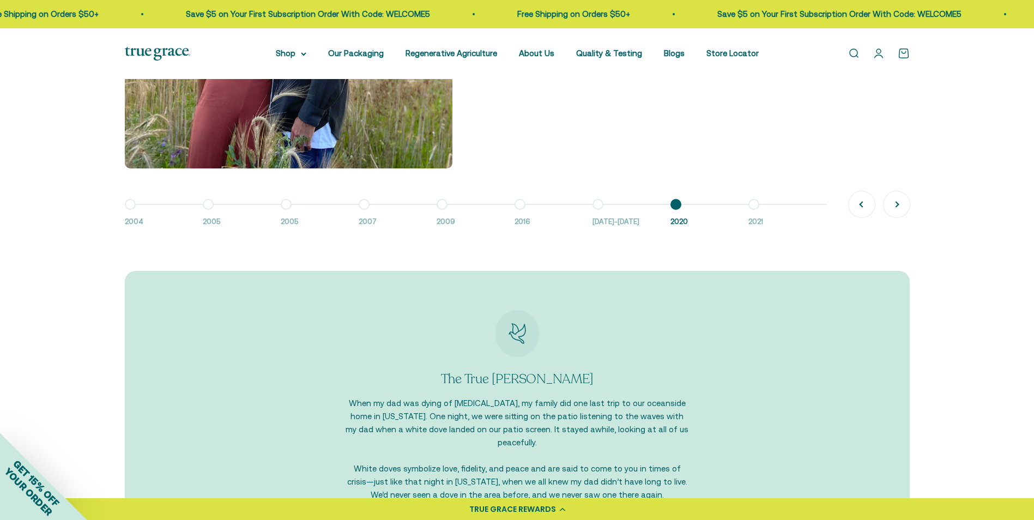
scroll to position [1029, 0]
click at [752, 209] on button "Go to item 9 2021" at bounding box center [787, 216] width 78 height 23
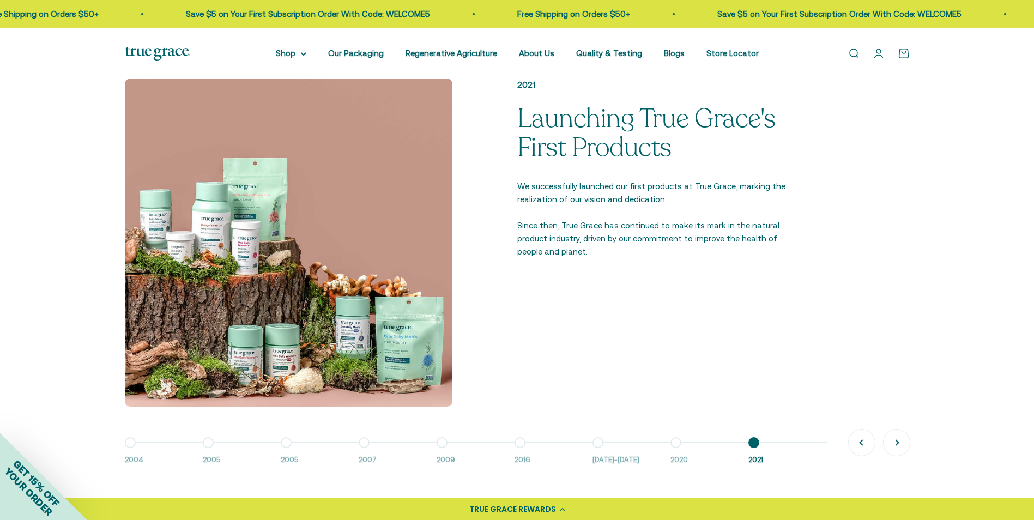
scroll to position [811, 0]
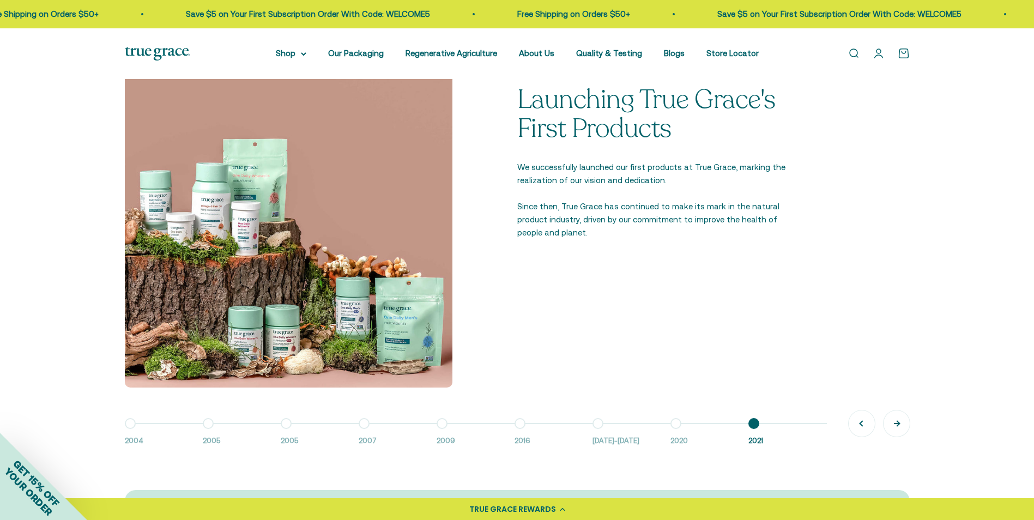
click at [900, 422] on button "Next" at bounding box center [896, 423] width 26 height 26
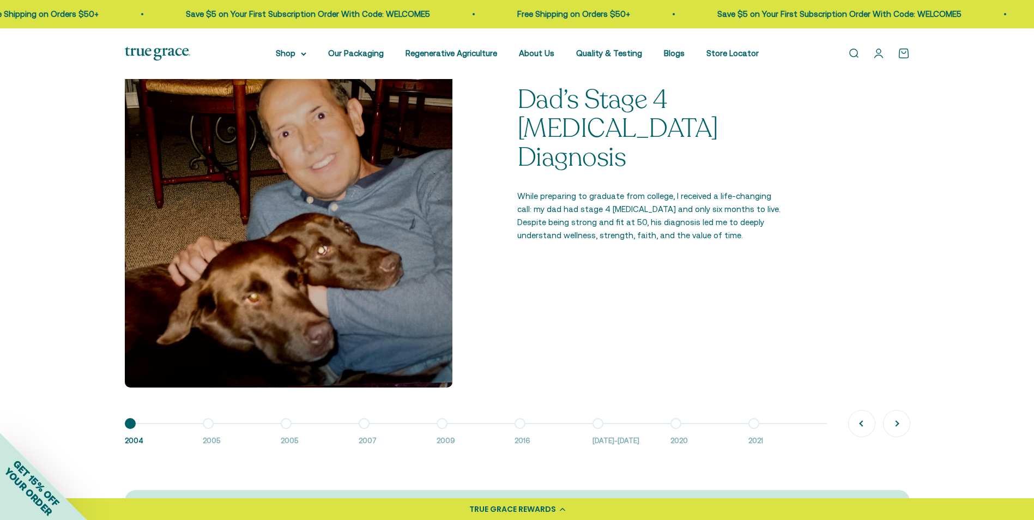
click at [758, 424] on button "Go to item 9 2021" at bounding box center [787, 434] width 78 height 23
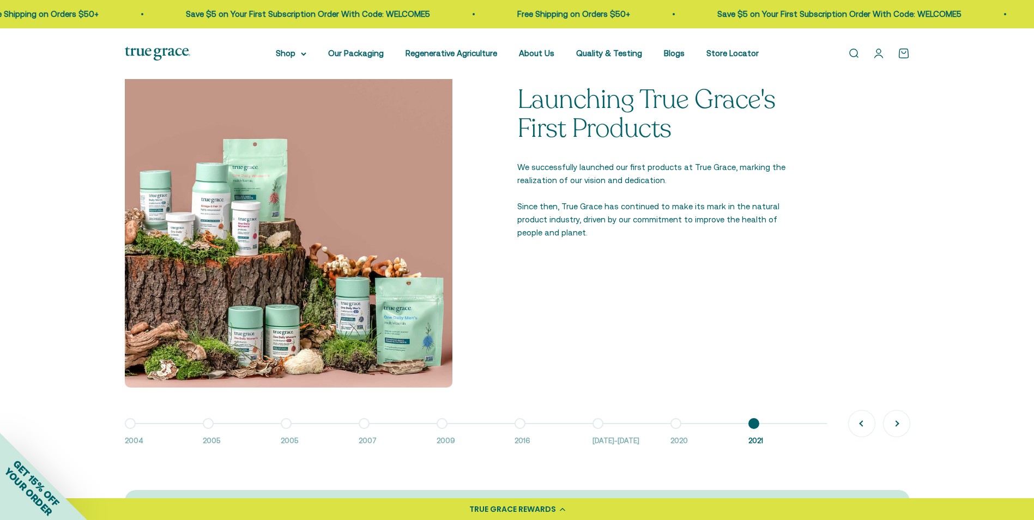
click at [758, 424] on button "Go to item 9 2021" at bounding box center [787, 434] width 78 height 23
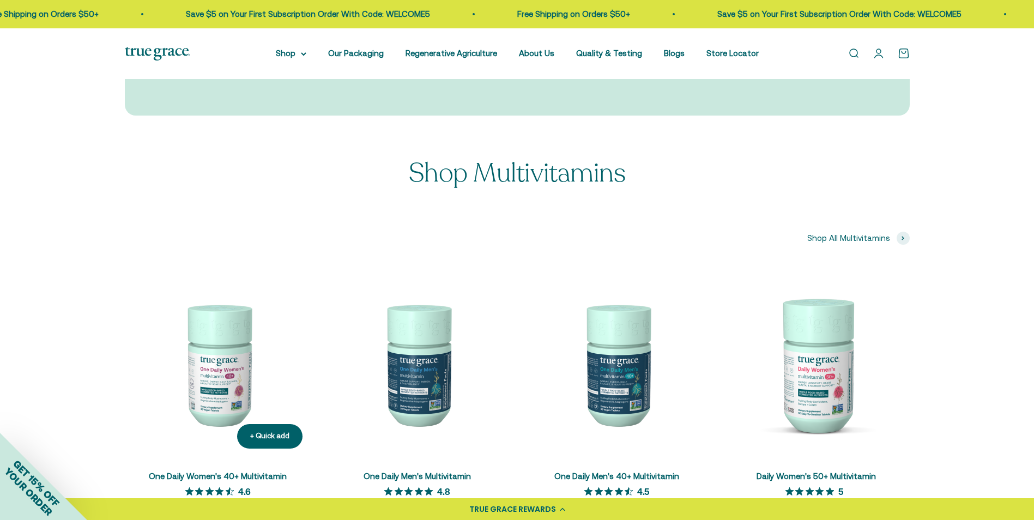
scroll to position [1574, 0]
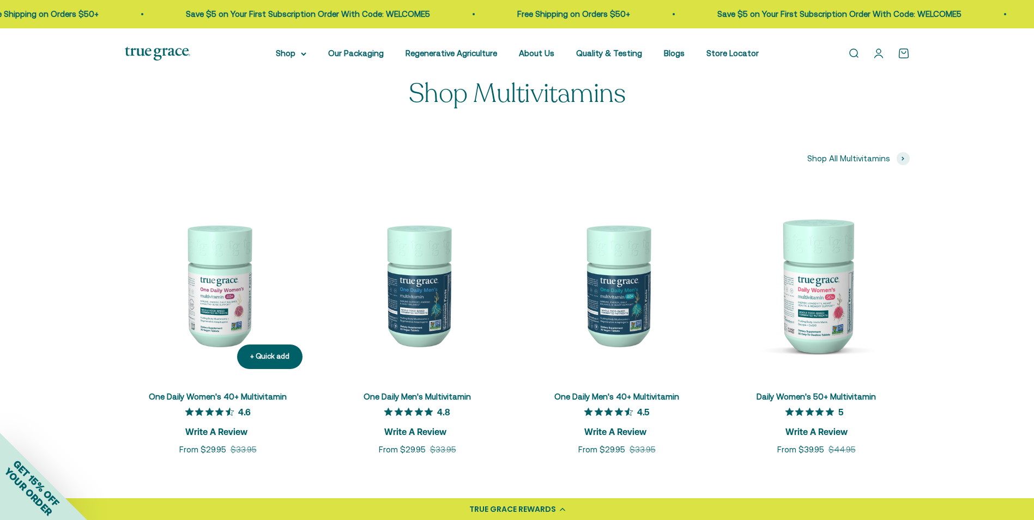
click at [223, 283] on img at bounding box center [218, 284] width 186 height 186
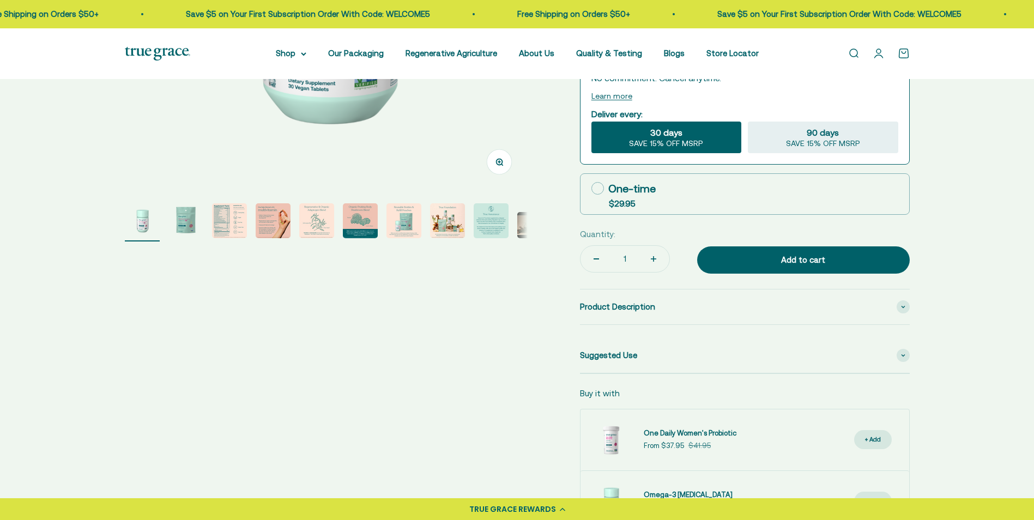
select select "3"
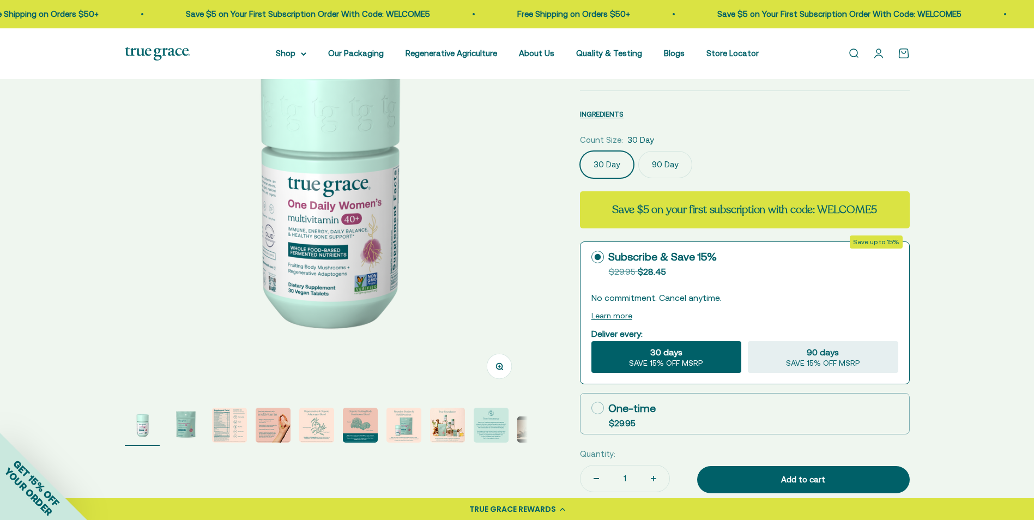
scroll to position [109, 0]
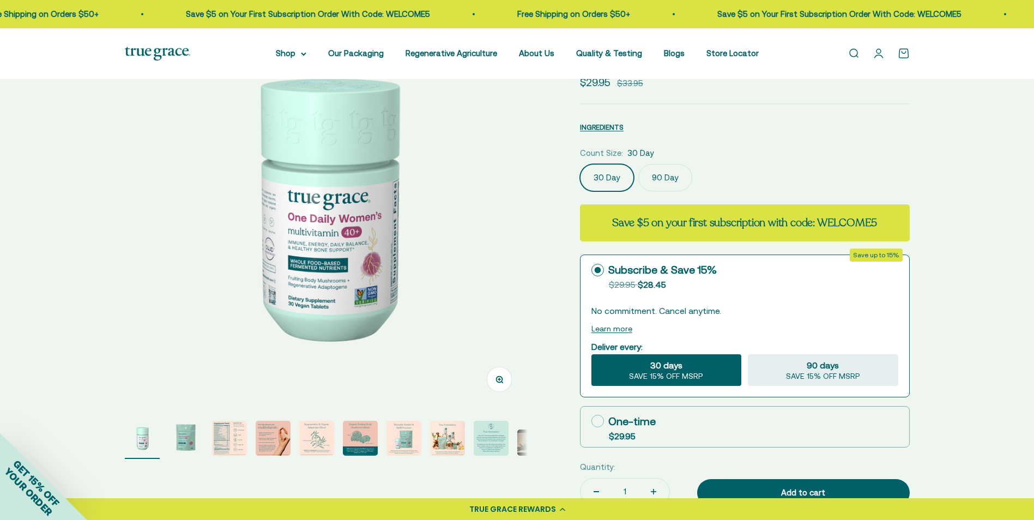
click at [189, 447] on img "Go to item 2" at bounding box center [185, 438] width 35 height 35
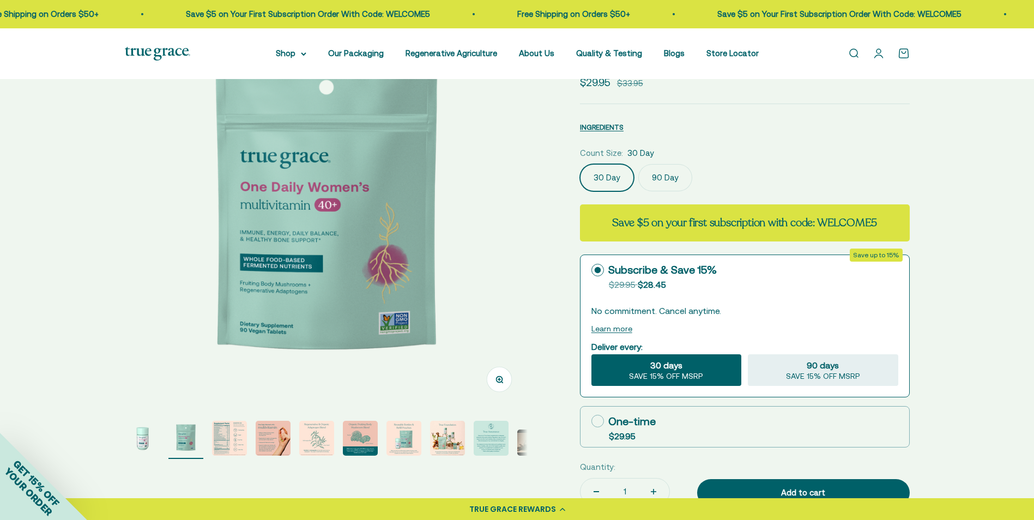
click at [215, 444] on img "Go to item 3" at bounding box center [229, 438] width 35 height 35
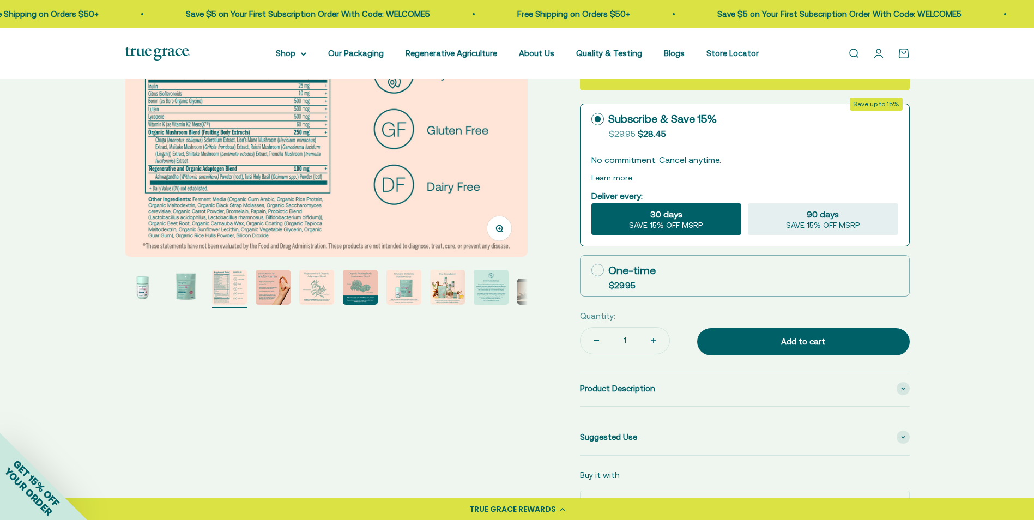
scroll to position [327, 0]
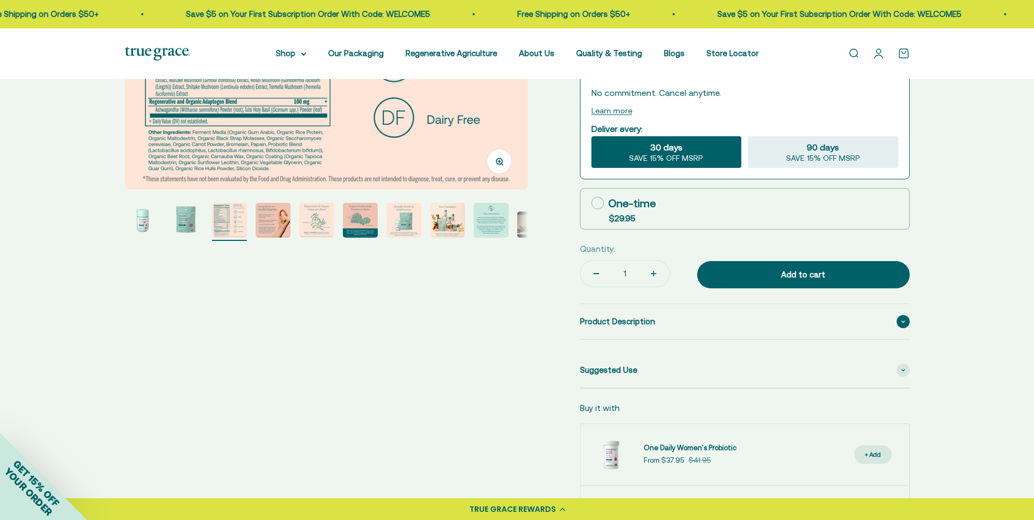
click at [717, 325] on div "Product Description" at bounding box center [745, 321] width 330 height 35
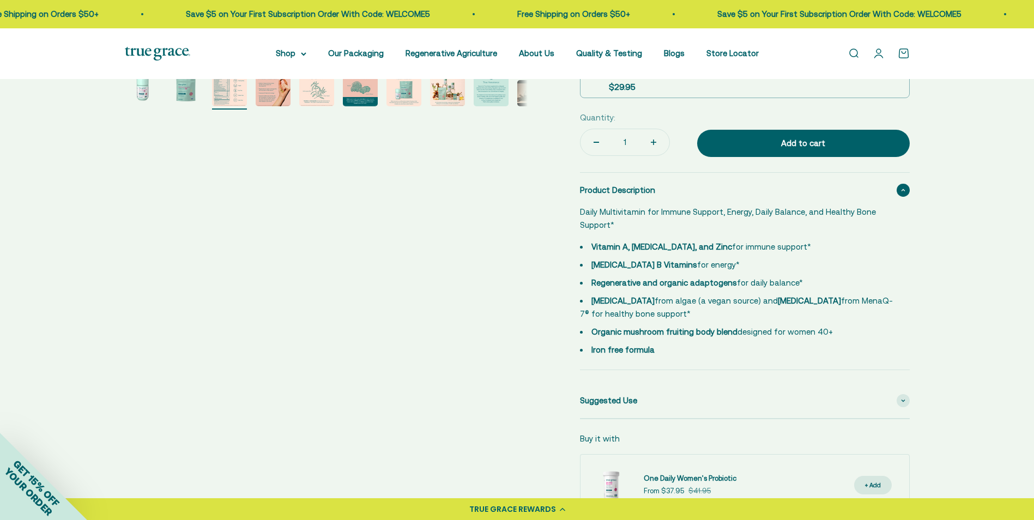
scroll to position [491, 0]
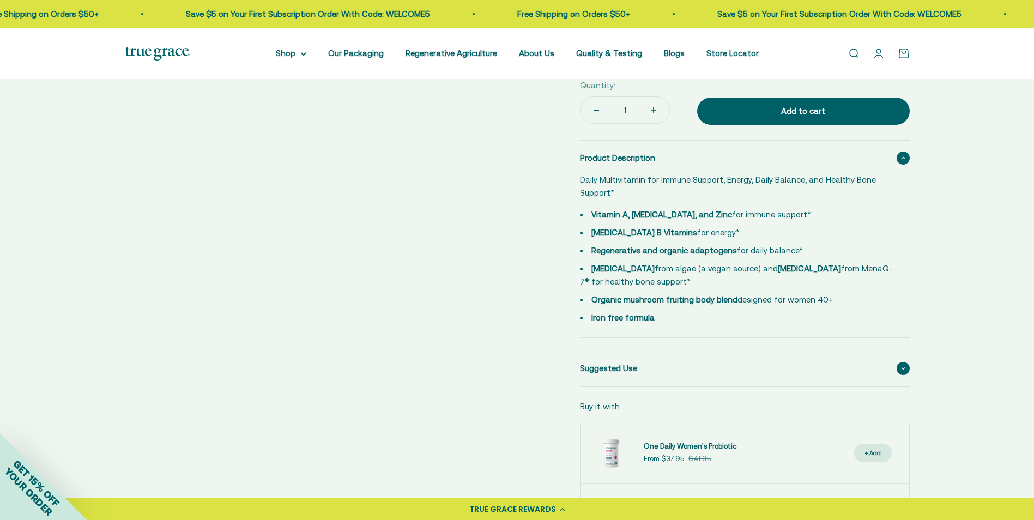
click at [642, 366] on div "Suggested Use" at bounding box center [745, 368] width 330 height 35
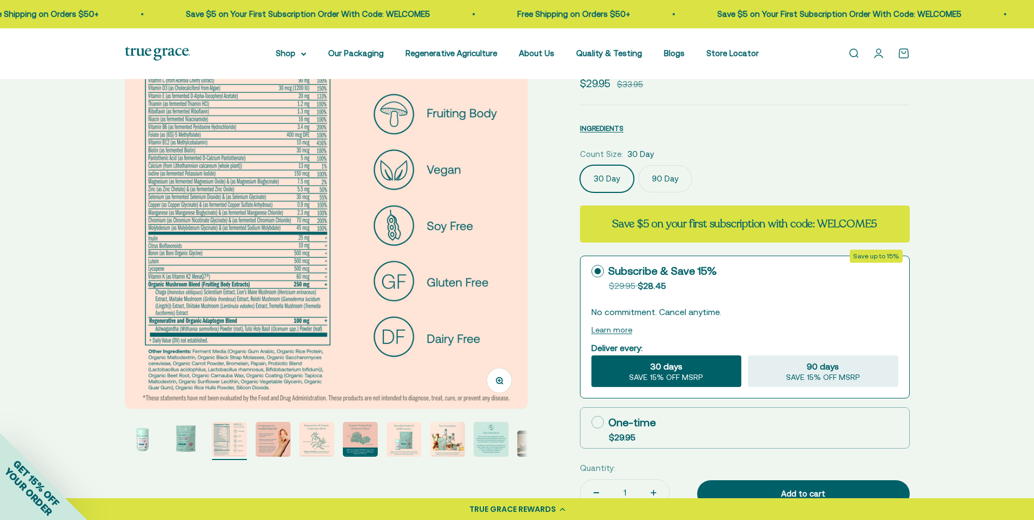
scroll to position [0, 0]
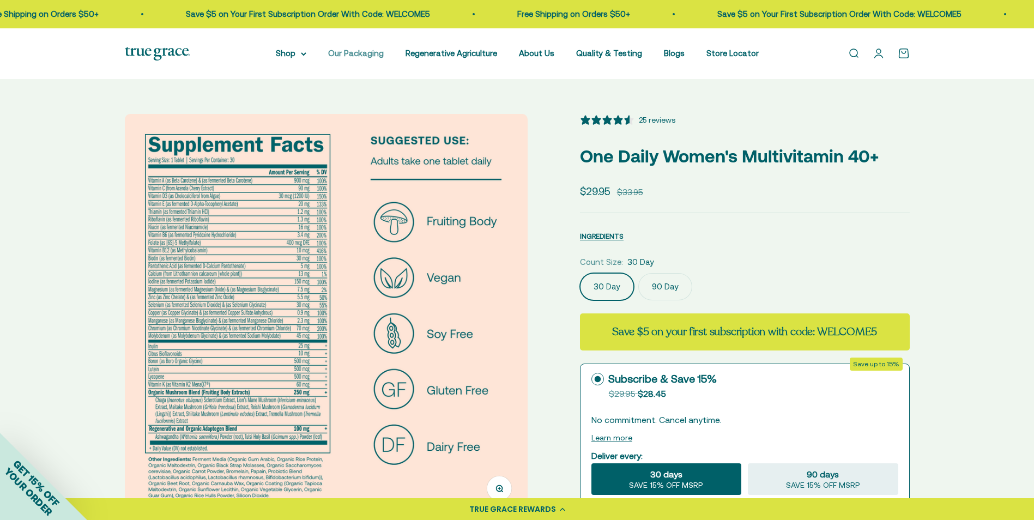
click at [372, 55] on link "Our Packaging" at bounding box center [356, 53] width 56 height 9
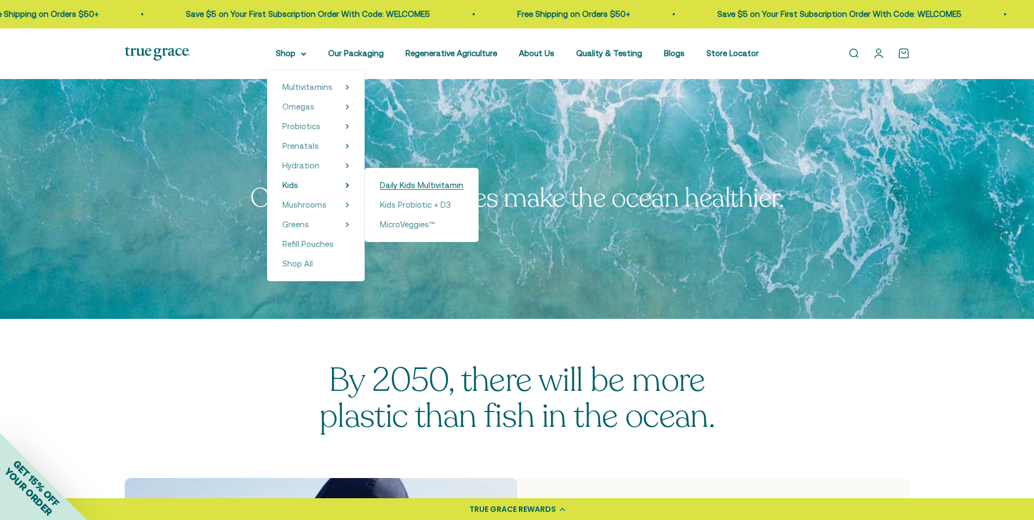
click at [398, 186] on span "Daily Kids Multivitamin" at bounding box center [421, 184] width 83 height 9
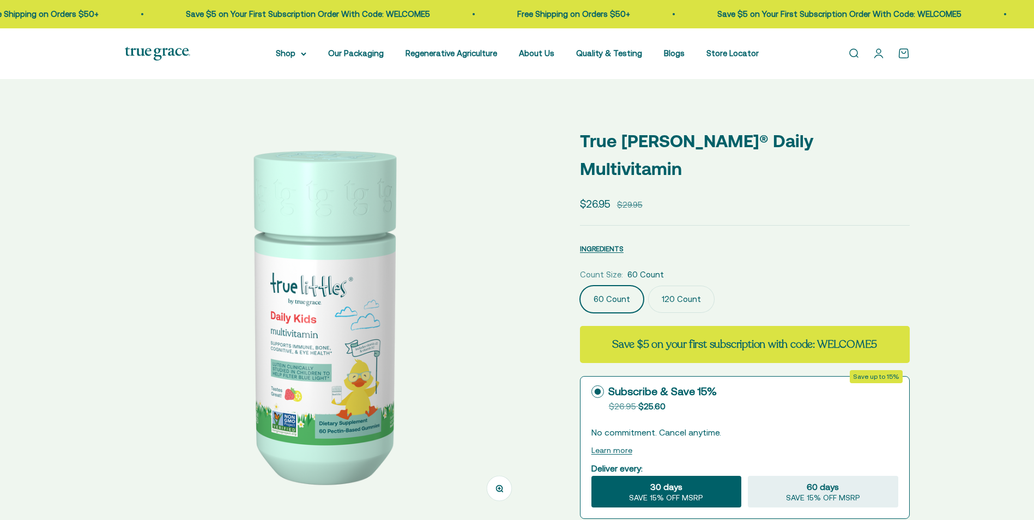
select select "3"
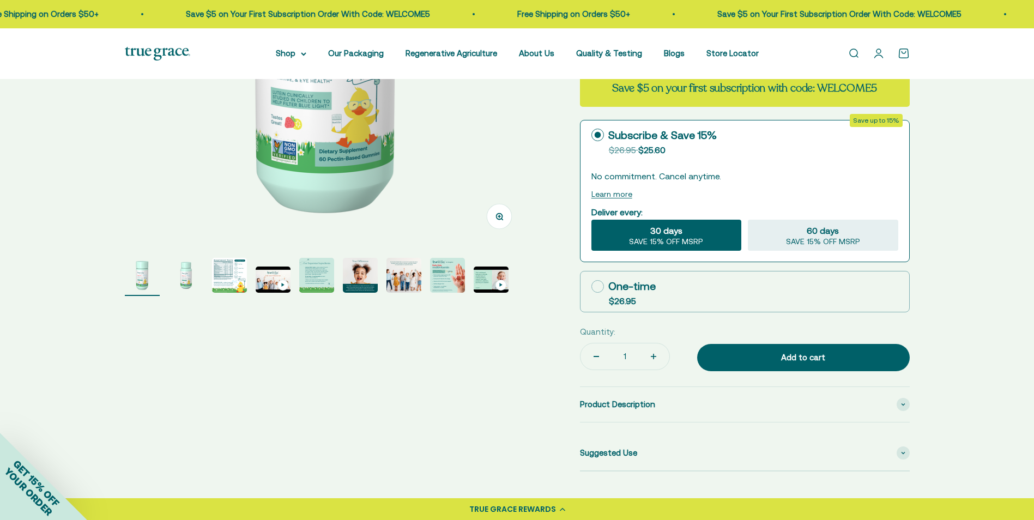
scroll to position [273, 0]
click at [228, 272] on img "Go to item 3" at bounding box center [229, 274] width 35 height 35
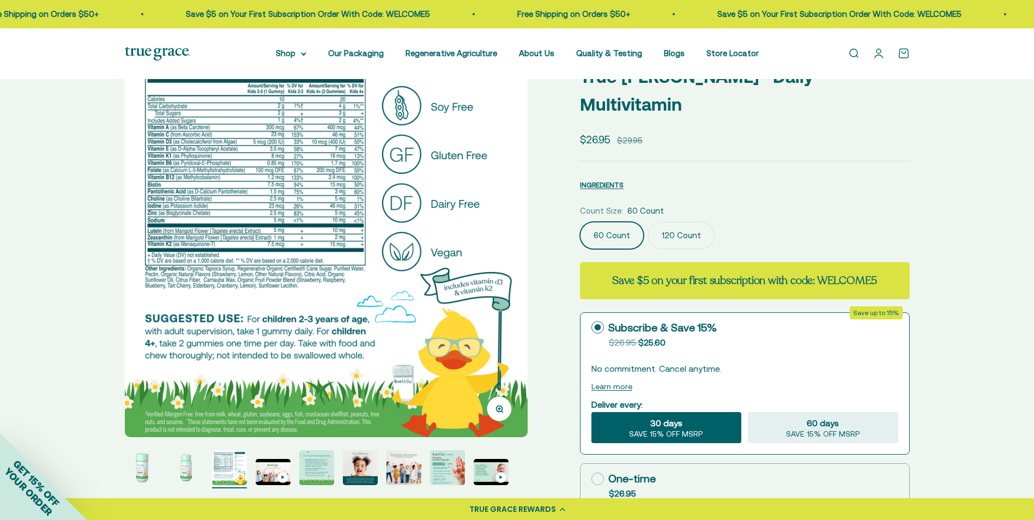
scroll to position [55, 0]
